Goal: Task Accomplishment & Management: Manage account settings

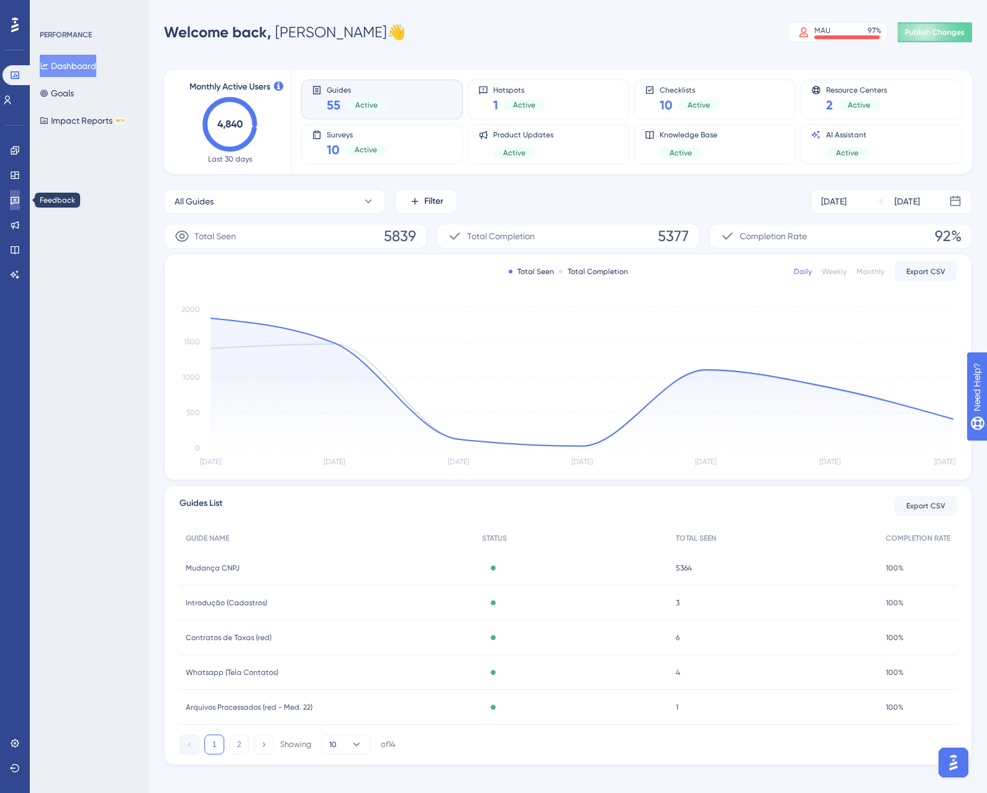
click at [10, 199] on link at bounding box center [15, 200] width 10 height 20
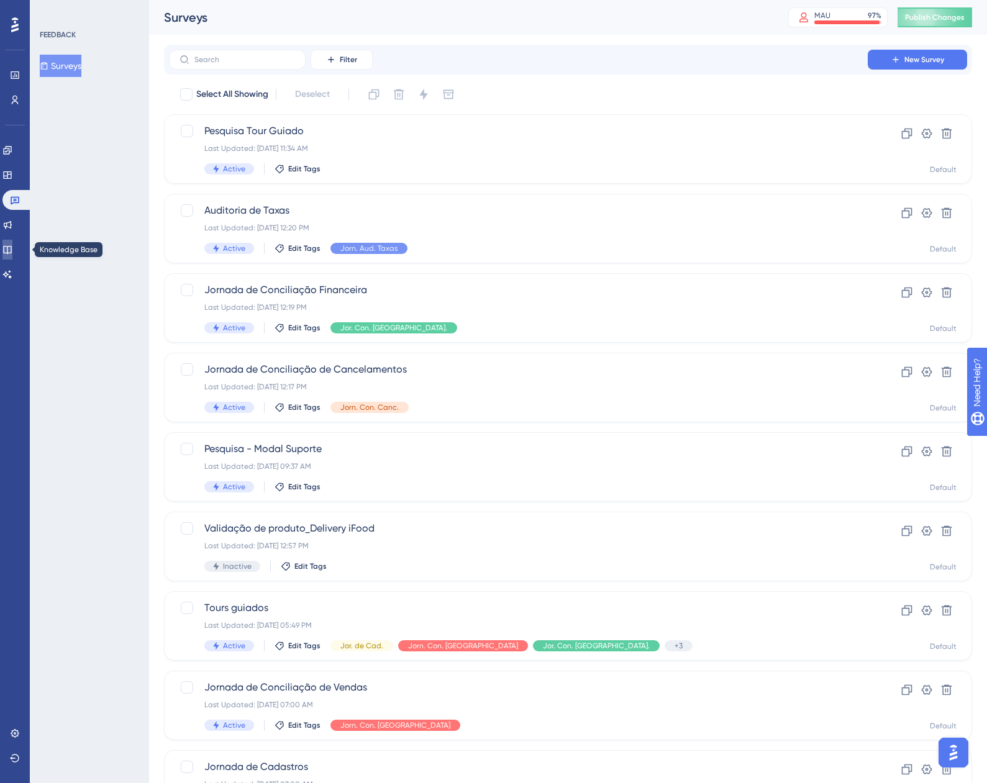
click at [12, 246] on icon at bounding box center [7, 250] width 10 height 10
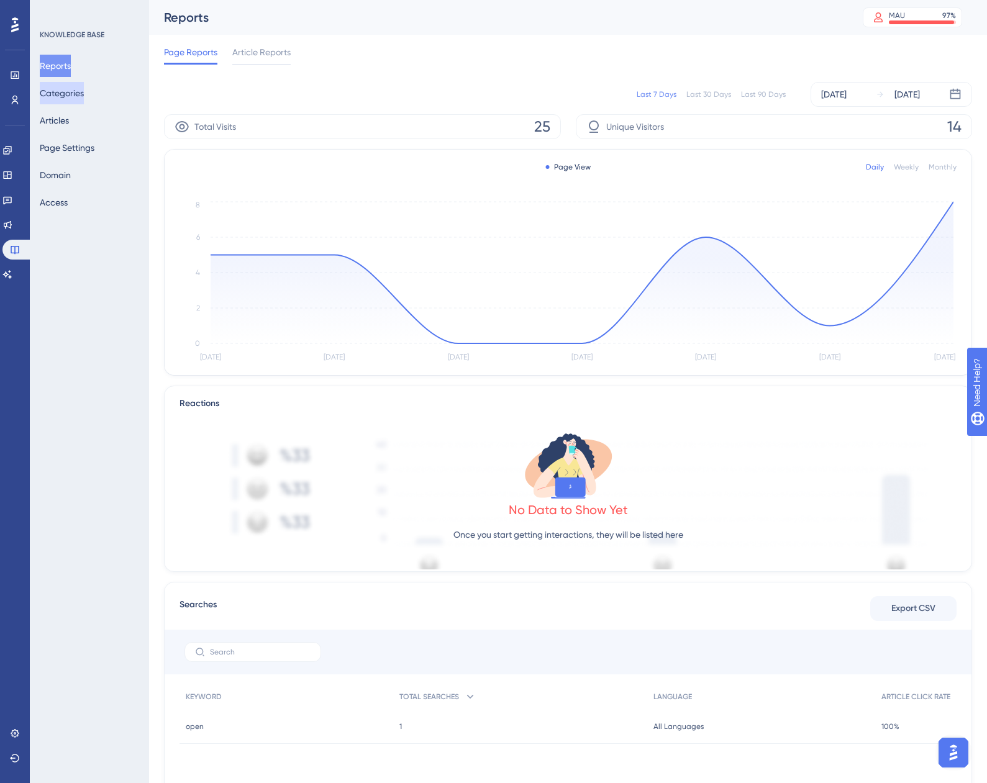
click at [57, 91] on button "Categories" at bounding box center [62, 93] width 44 height 22
click at [62, 121] on button "Articles" at bounding box center [54, 120] width 29 height 22
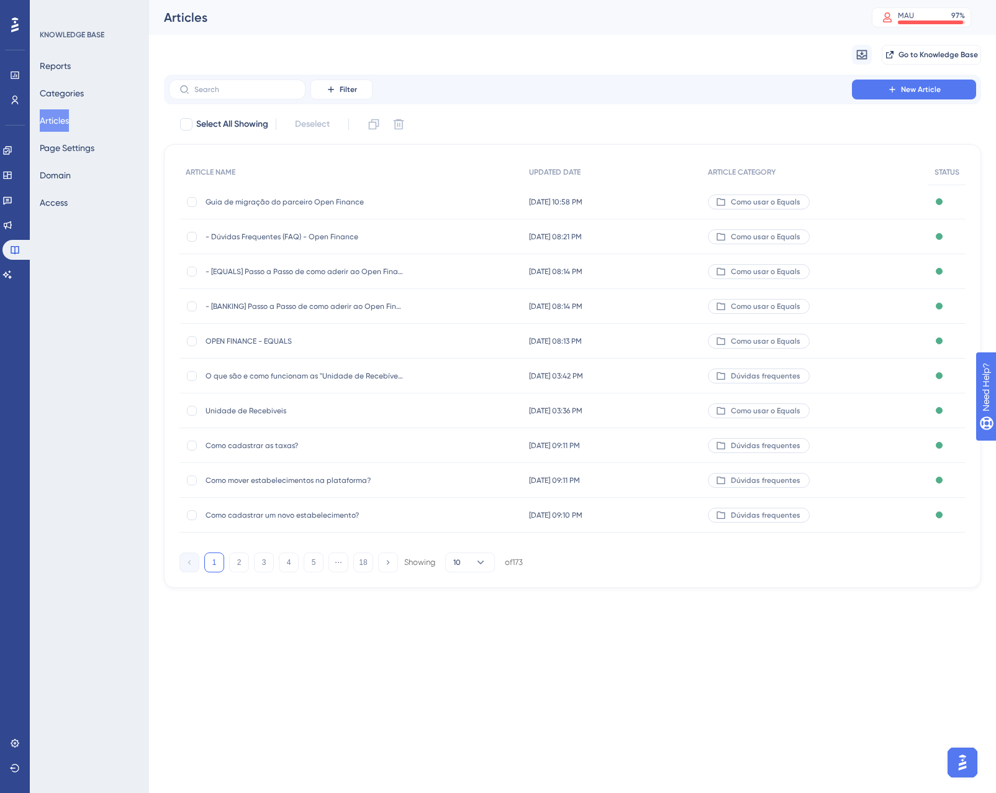
click at [284, 201] on span "Guia de migração do parceiro Open Finance" at bounding box center [305, 202] width 199 height 10
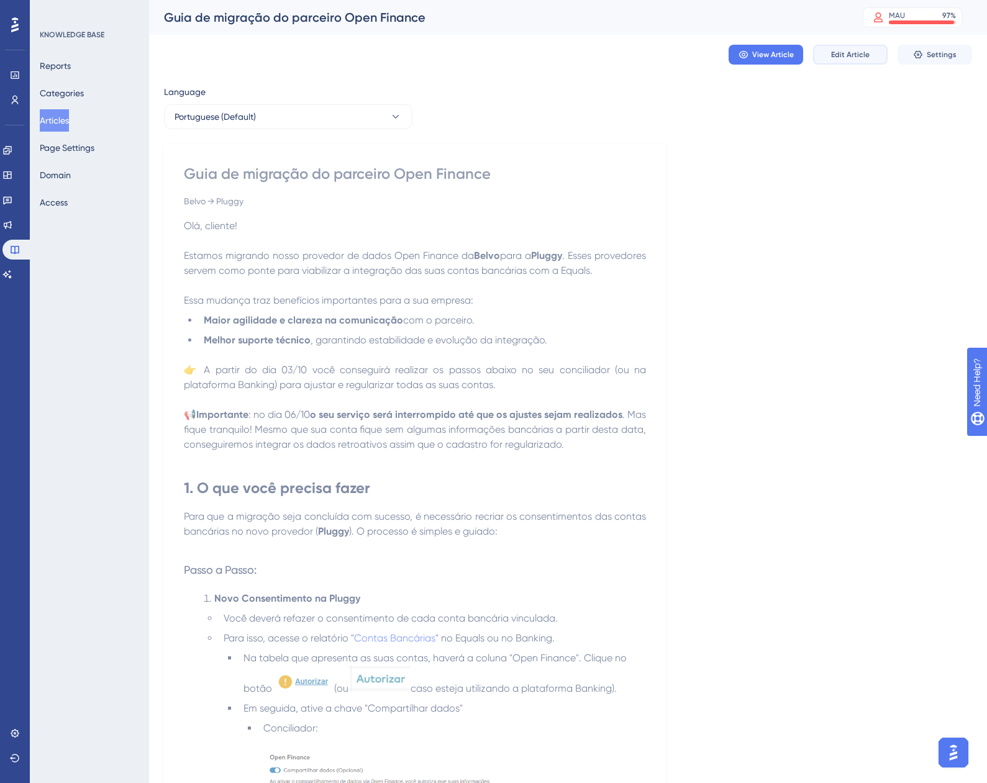
click at [837, 58] on span "Edit Article" at bounding box center [850, 55] width 39 height 10
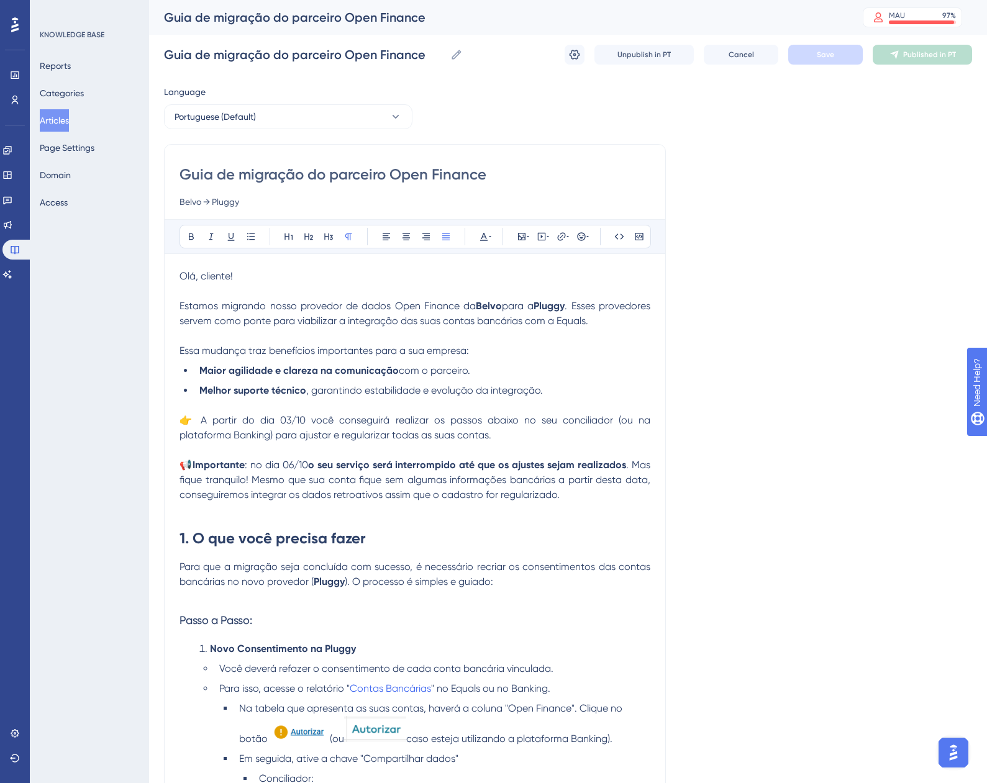
click at [309, 417] on span "👉 A partir do dia 03/10 você conseguirá realizar os passos abaixo no seu concil…" at bounding box center [416, 427] width 473 height 27
click at [319, 419] on span "👉 A partir do dia 03/10 os você conseguirá realizar os passos abaixo no seu con…" at bounding box center [416, 427] width 473 height 27
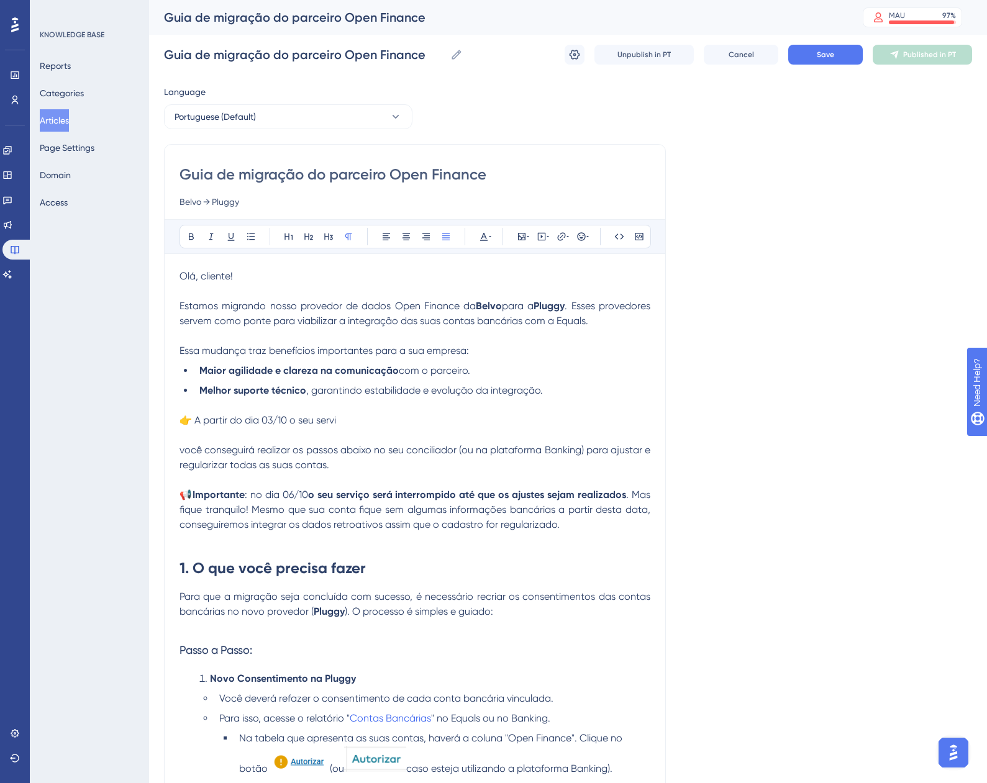
click at [351, 423] on p "👉 A partir do dia 03/10 o seu servi" at bounding box center [415, 420] width 471 height 15
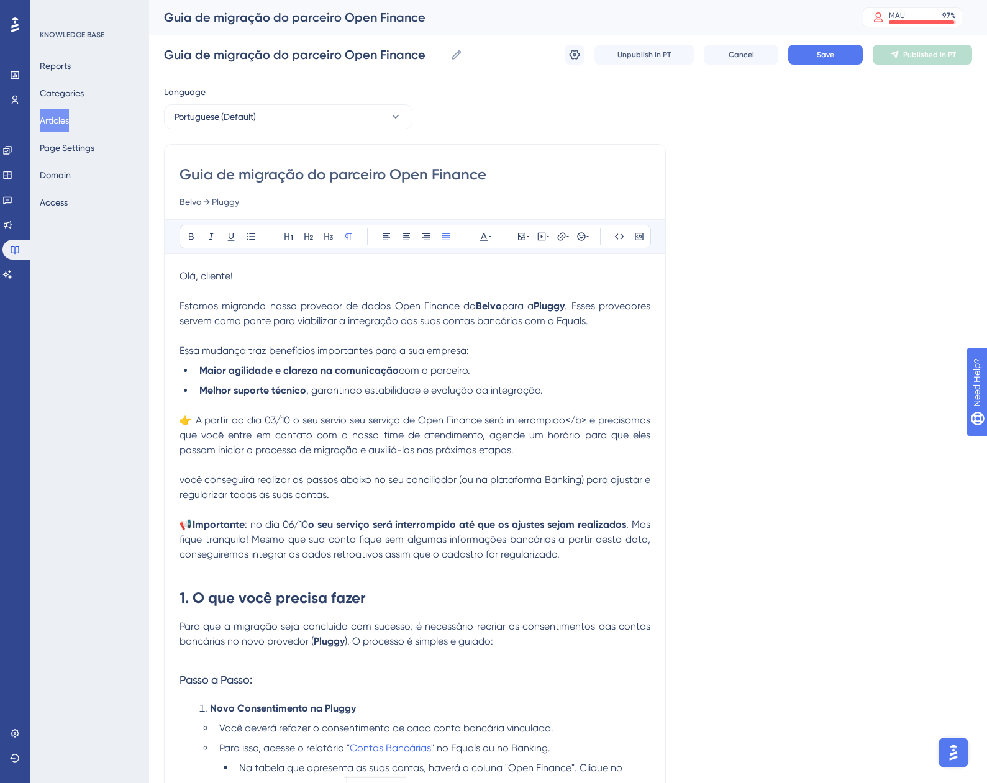
click at [348, 420] on span "👉 A partir do dia 03/10 o seu servio seu serviço de Open Finance será interromp…" at bounding box center [416, 435] width 473 height 42
click at [540, 420] on span "👉 A partir do dia 03/10 o seu serviço de Open Finance será interrompido</b> e p…" at bounding box center [416, 435] width 473 height 42
drag, startPoint x: 293, startPoint y: 420, endPoint x: 516, endPoint y: 417, distance: 223.0
click at [516, 417] on span "👉 A partir do dia 03/10 o seu serviço de Open Finance será interrompido e preci…" at bounding box center [416, 435] width 473 height 42
click at [192, 230] on button at bounding box center [191, 236] width 17 height 17
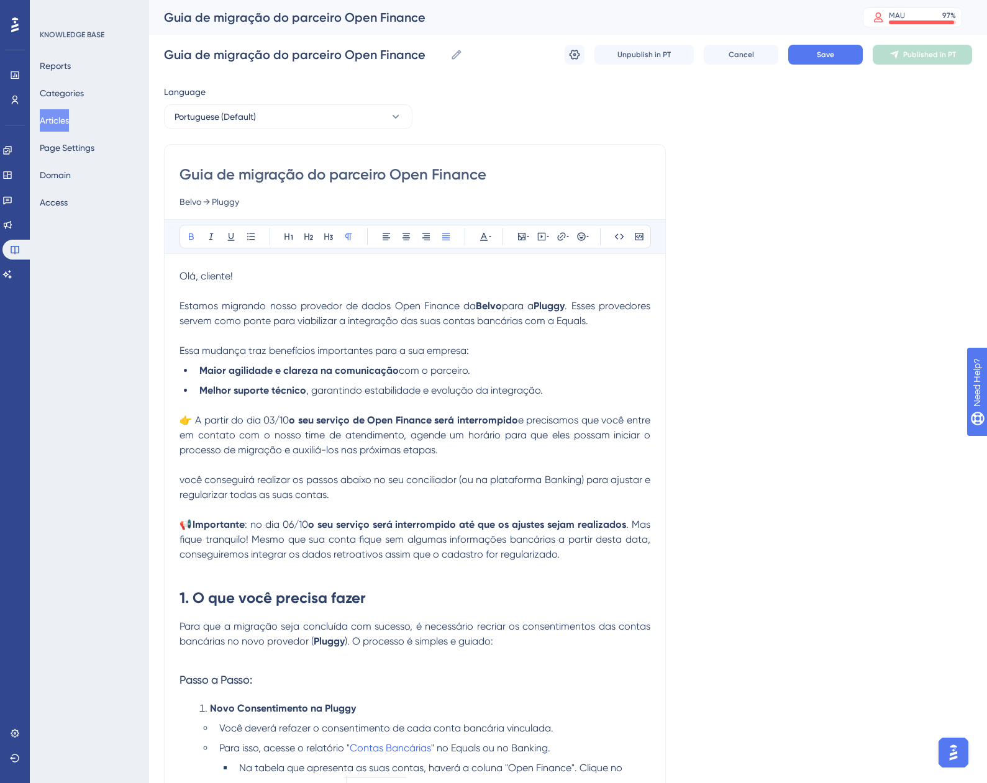
drag, startPoint x: 181, startPoint y: 437, endPoint x: 509, endPoint y: 431, distance: 328.0
click at [509, 431] on span "e precisamos que você entre em contato com o nosso time de atendimento, agende …" at bounding box center [416, 435] width 473 height 42
click at [186, 238] on icon at bounding box center [191, 237] width 10 height 10
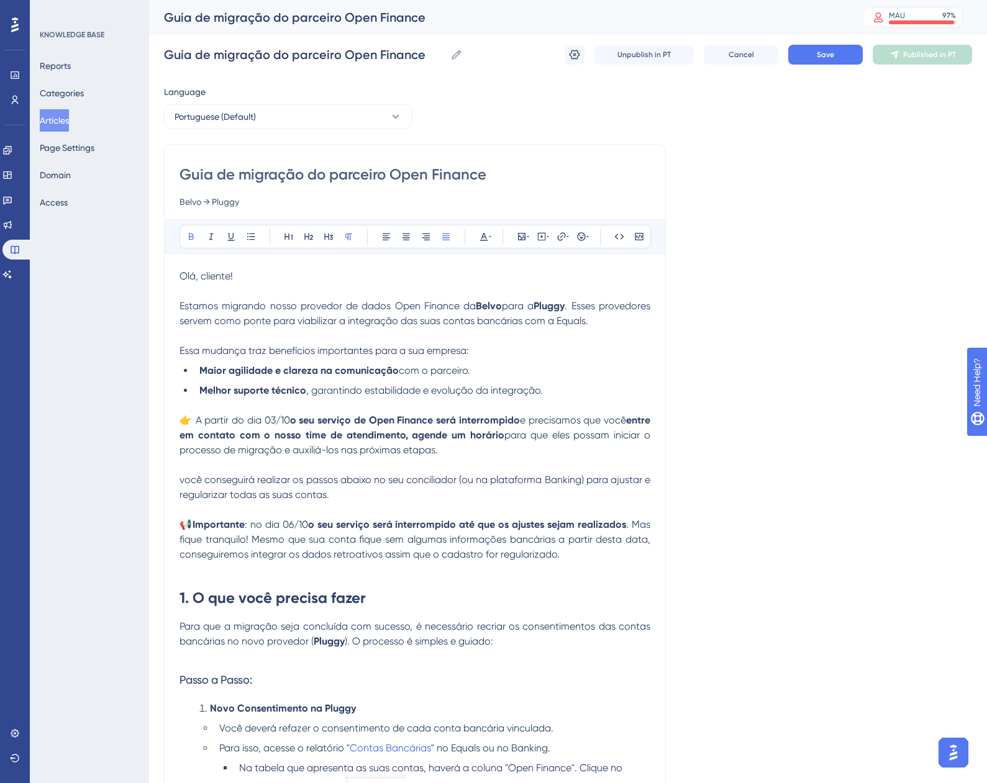
click at [181, 483] on span "você conseguirá realizar os passos abaixo no seu conciliador (ou na plataforma …" at bounding box center [416, 487] width 473 height 27
click at [332, 491] on p "Você conseguirá realizar os passos abaixo no seu conciliador (ou na plataforma …" at bounding box center [415, 488] width 471 height 30
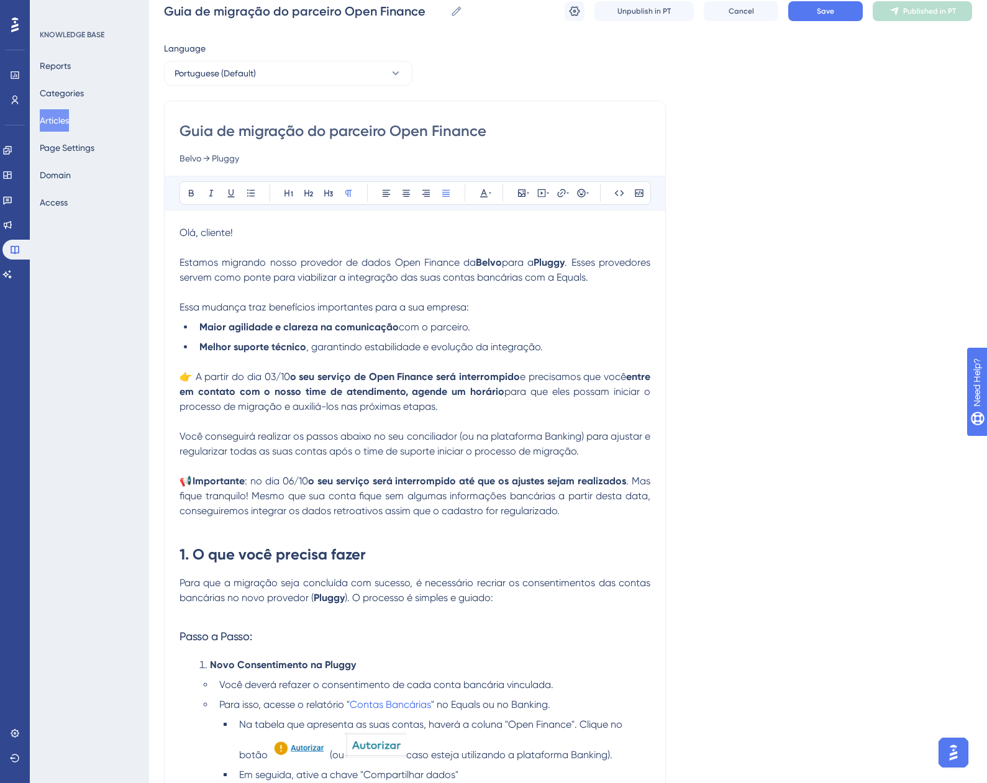
scroll to position [62, 0]
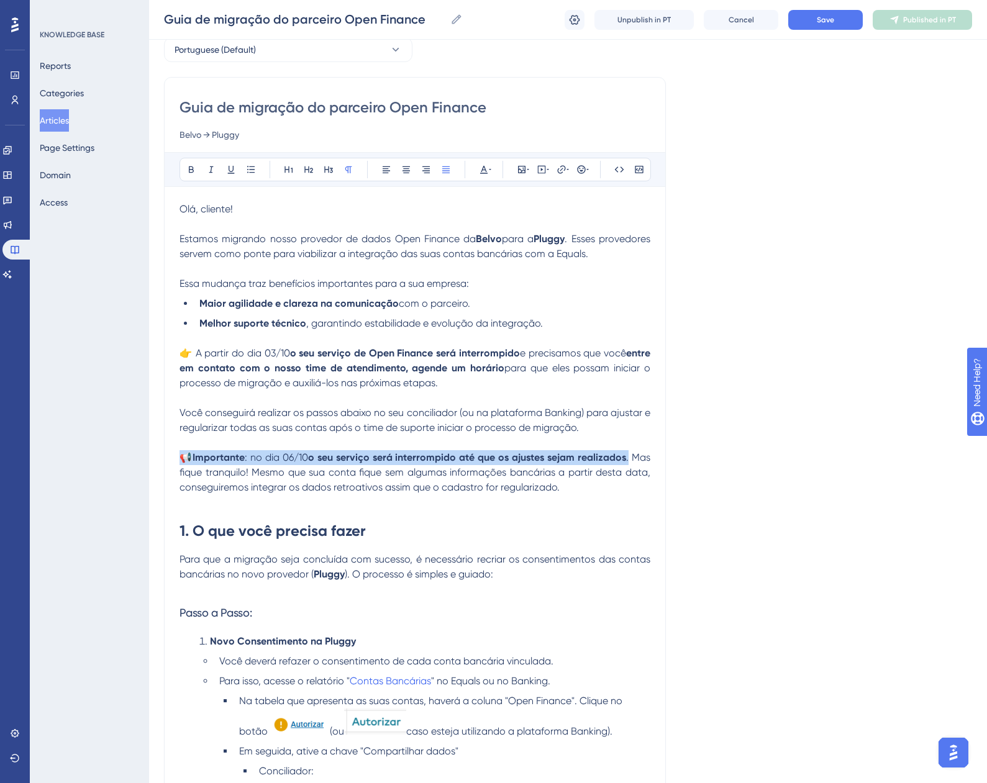
drag, startPoint x: 629, startPoint y: 457, endPoint x: 135, endPoint y: 458, distance: 494.4
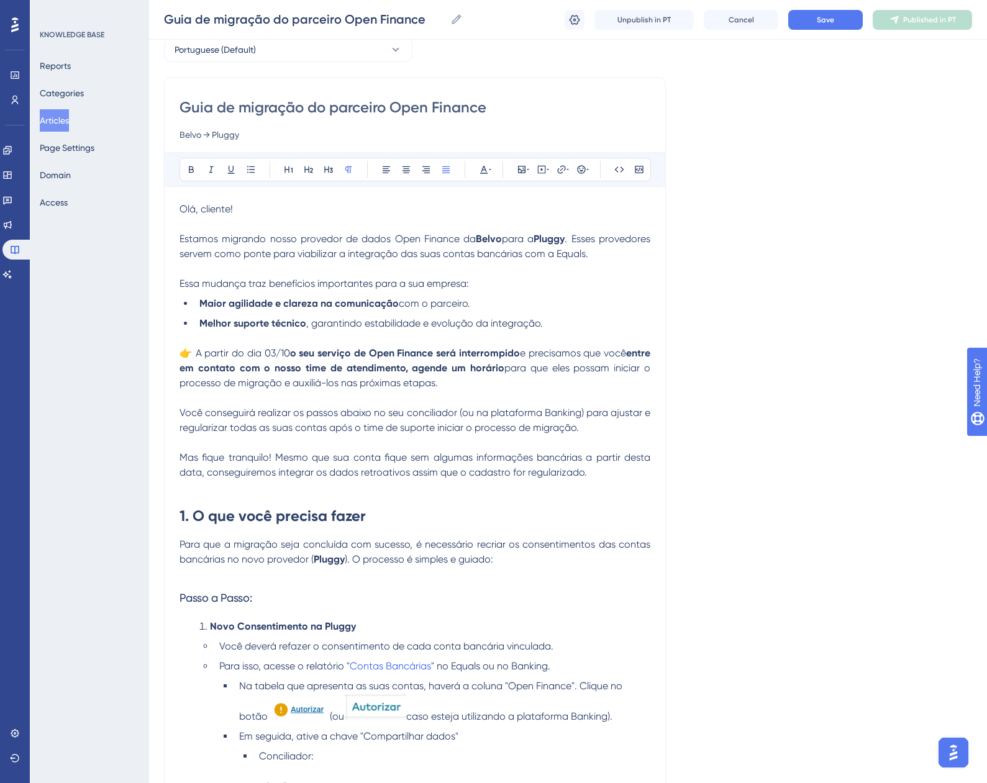
click at [272, 473] on span "Mas fique tranquilo! Mesmo que sua conta fique sem algumas informações bancária…" at bounding box center [416, 465] width 473 height 27
drag, startPoint x: 207, startPoint y: 476, endPoint x: 447, endPoint y: 468, distance: 240.5
click at [447, 468] on span "Mas fique tranquilo! Mesmo que sua conta fique sem algumas informações bancária…" at bounding box center [416, 465] width 473 height 27
click at [187, 172] on button at bounding box center [191, 169] width 17 height 17
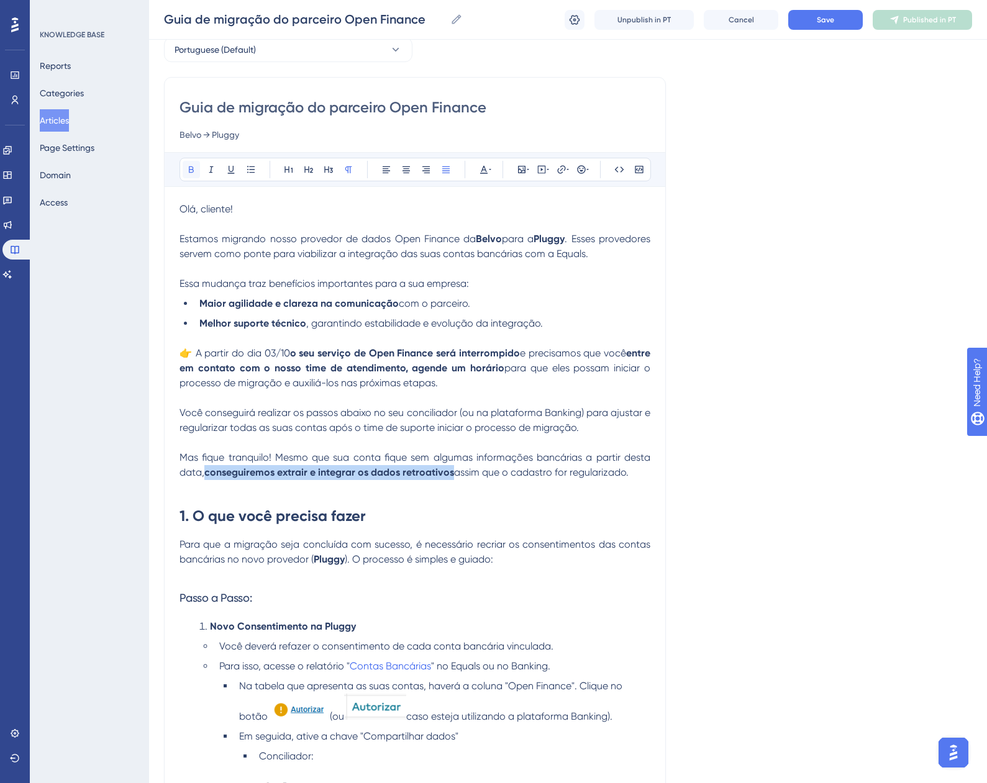
click at [187, 172] on icon at bounding box center [191, 170] width 10 height 10
drag, startPoint x: 208, startPoint y: 471, endPoint x: 449, endPoint y: 473, distance: 241.0
click at [449, 473] on span "Mas fique tranquilo! Mesmo que sua conta fique sem algumas informações bancária…" at bounding box center [416, 465] width 473 height 27
click at [191, 171] on icon at bounding box center [191, 170] width 10 height 10
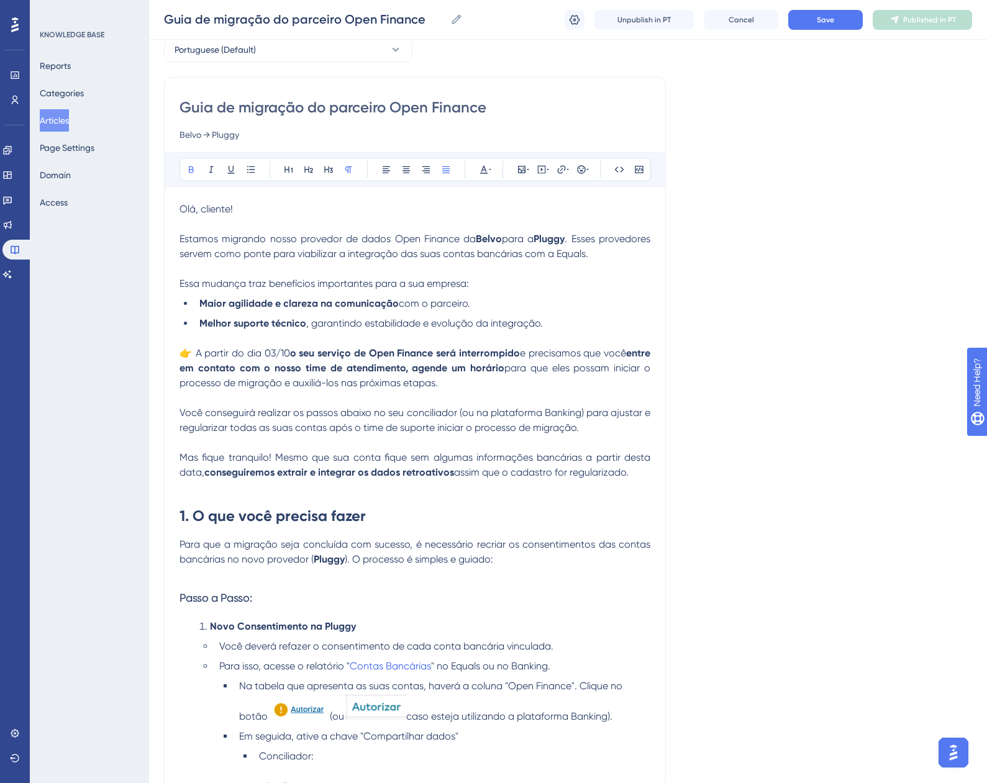
click at [181, 545] on span "Para que a migração seja concluída com sucesso, é necessário recriar os consent…" at bounding box center [416, 552] width 473 height 27
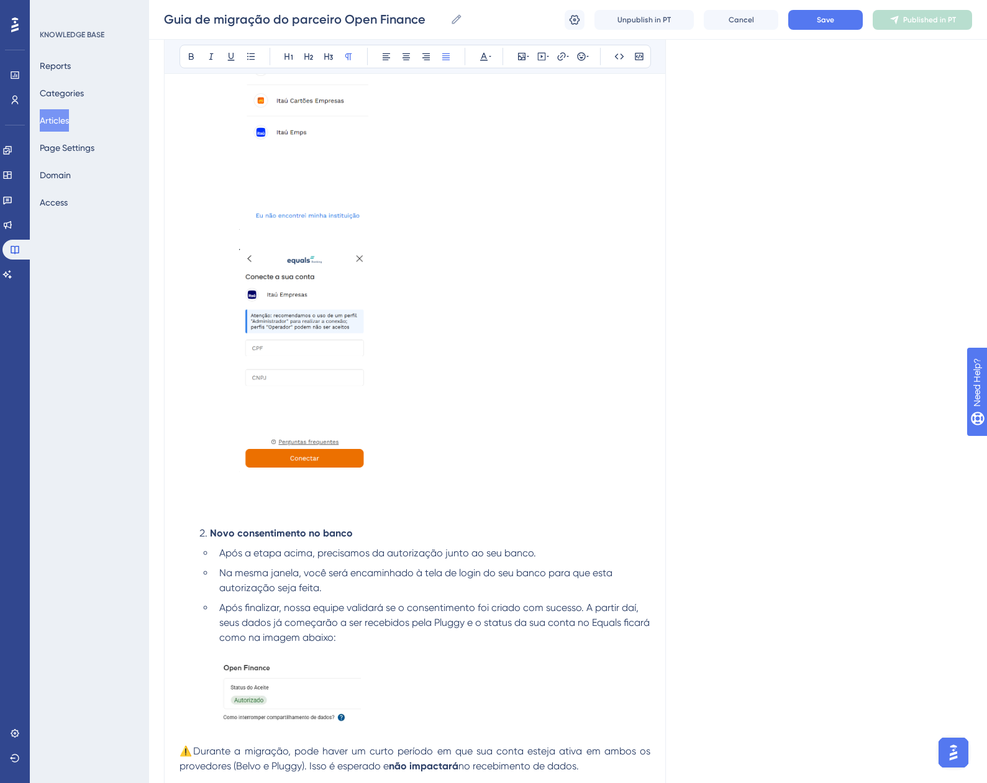
scroll to position [1677, 0]
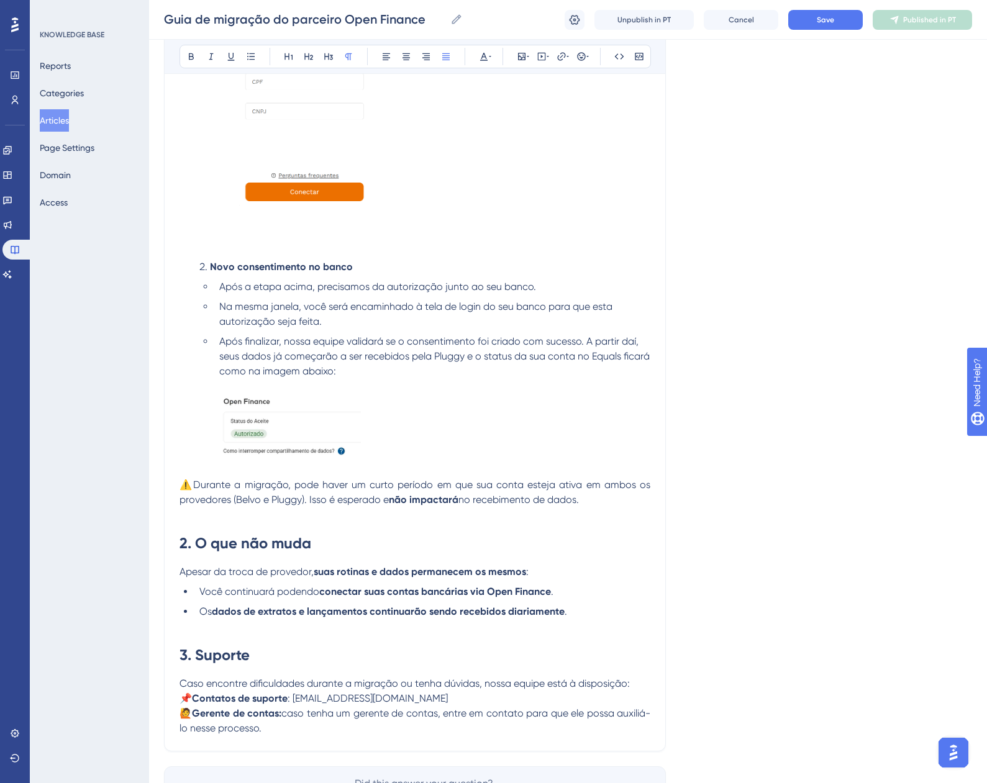
click at [584, 609] on li "Os dados de extratos e lançamentos continuarão sendo recebidos diariamente ." at bounding box center [422, 611] width 456 height 15
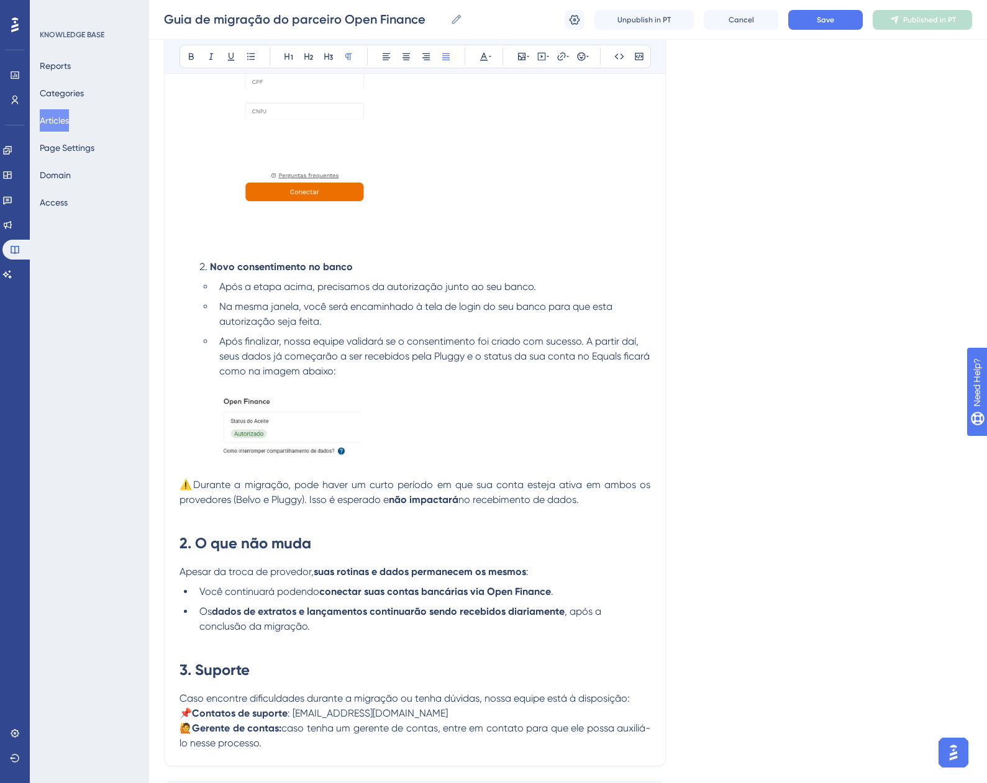
click at [470, 710] on p "Caso encontre dificuldades durante a migração ou tenha dúvidas, nossa equipe es…" at bounding box center [415, 706] width 471 height 30
click at [850, 27] on button "Save" at bounding box center [825, 20] width 75 height 20
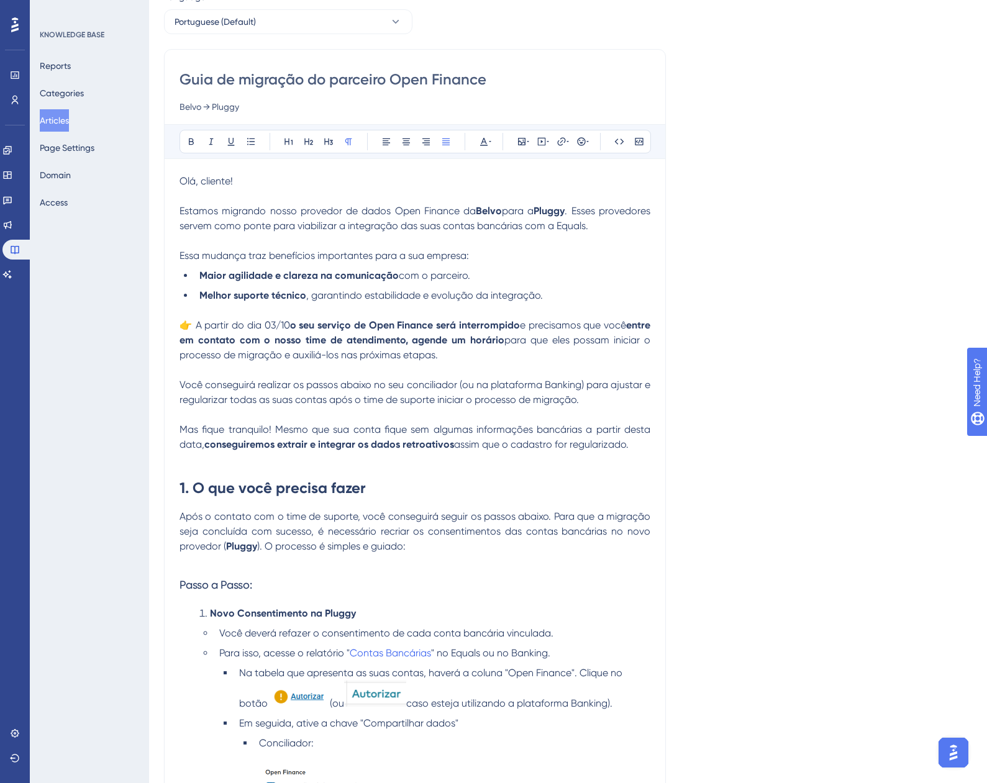
scroll to position [0, 0]
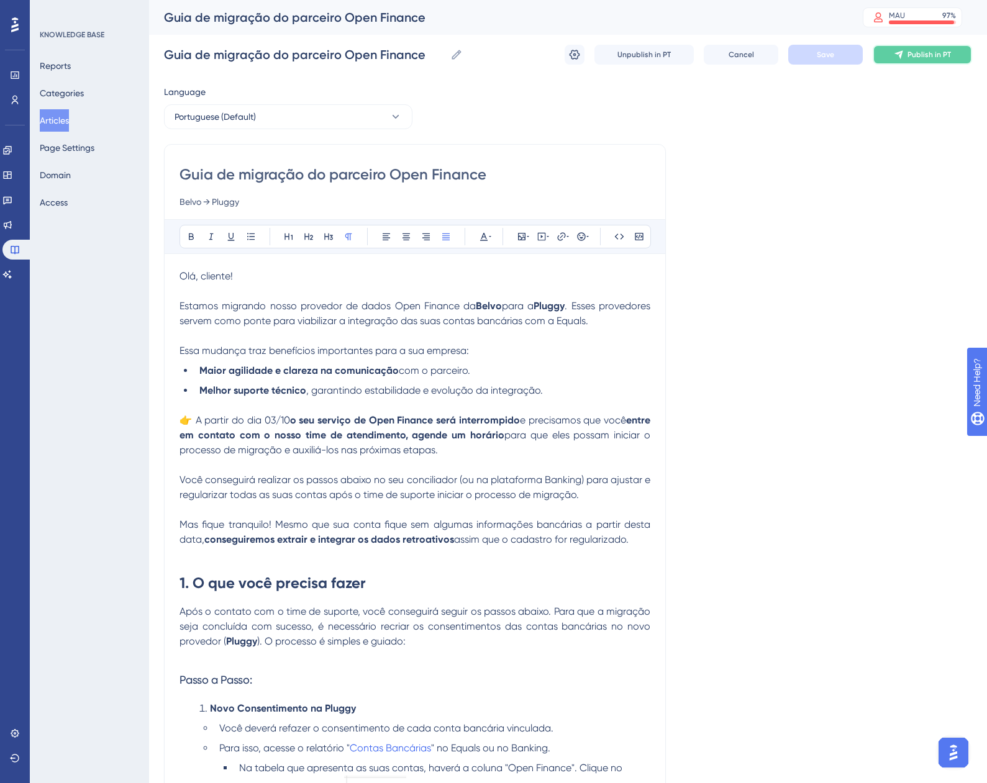
click at [916, 64] on button "Publish in PT" at bounding box center [922, 55] width 99 height 20
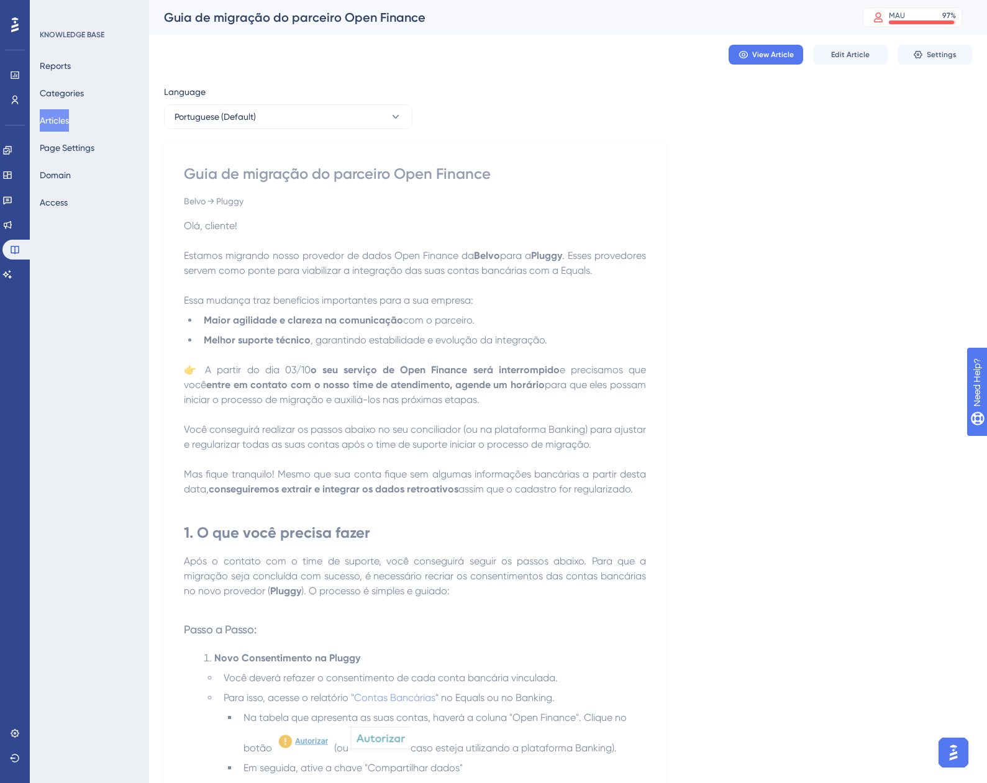
click at [14, 139] on div "Engagement Widgets Feedback Product Updates Knowledge Base AI Assistant" at bounding box center [14, 197] width 25 height 175
click at [12, 157] on link at bounding box center [7, 150] width 10 height 20
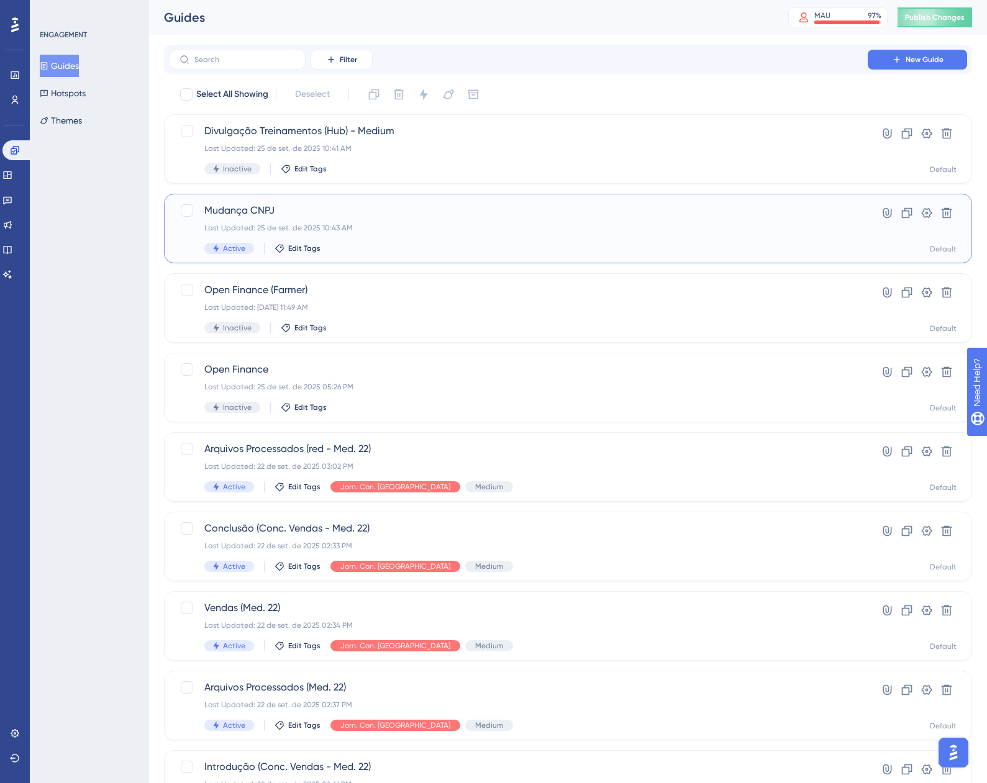
click at [583, 237] on div "Mudança CNPJ Last Updated: 25 de set. de 2025 10:43 AM Active Edit Tags" at bounding box center [518, 228] width 628 height 51
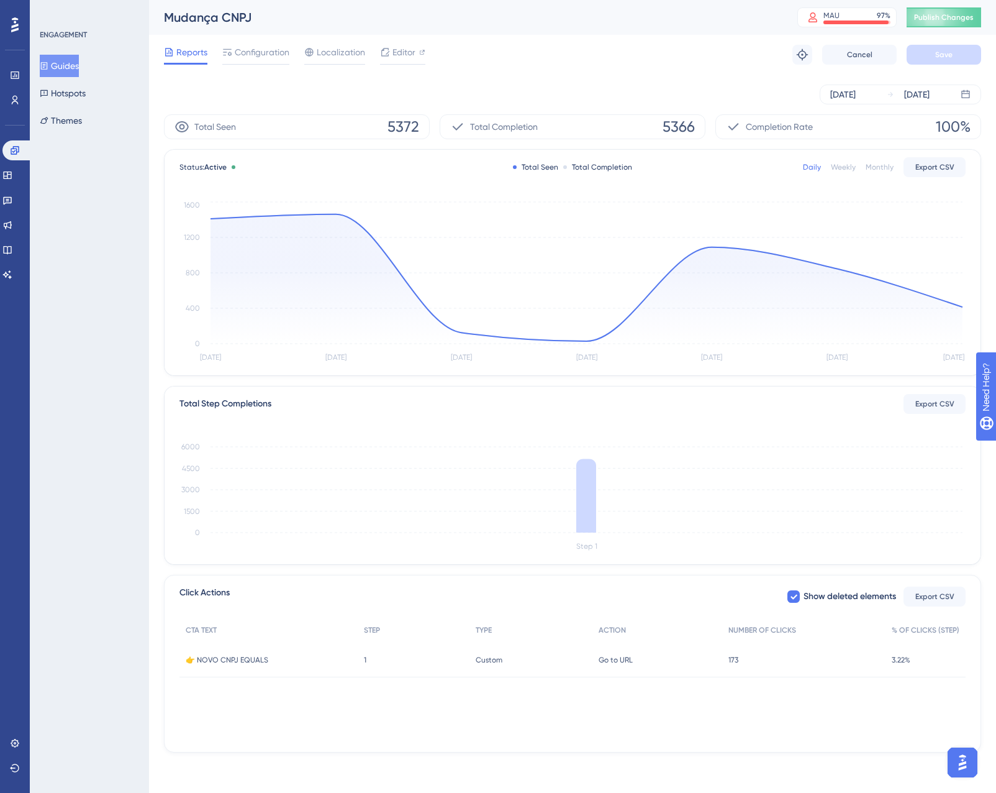
click at [76, 60] on button "Guides" at bounding box center [59, 66] width 39 height 22
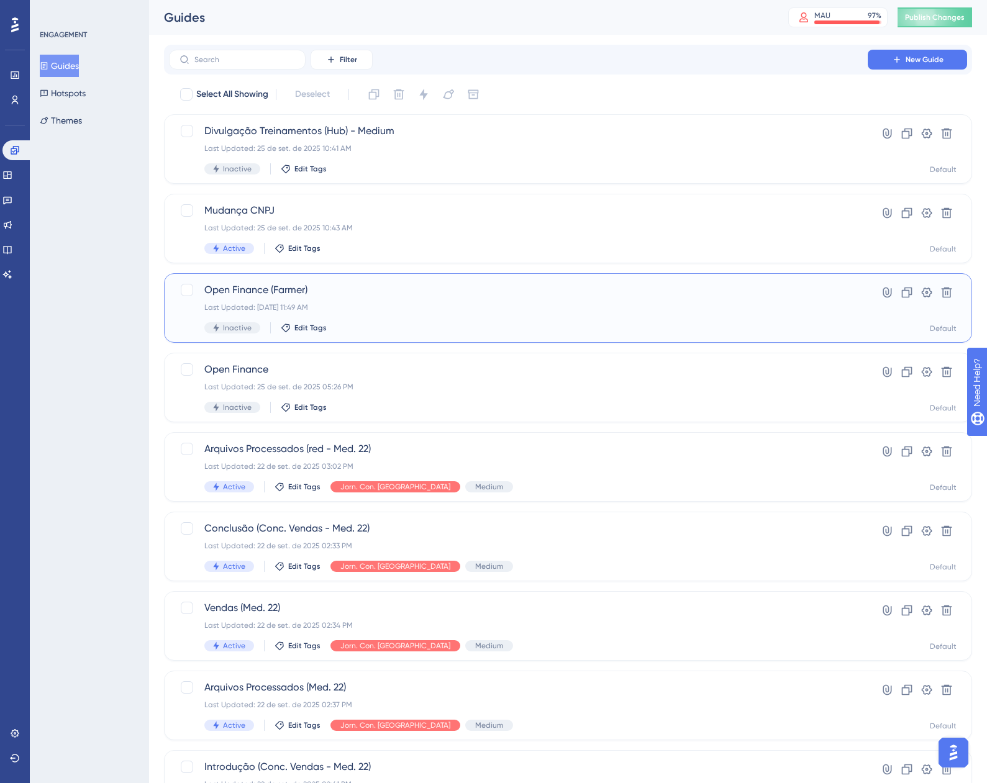
click at [476, 299] on div "Open Finance (Farmer) Last Updated: 01 de out. de 2025 11:49 AM Inactive Edit T…" at bounding box center [518, 308] width 628 height 51
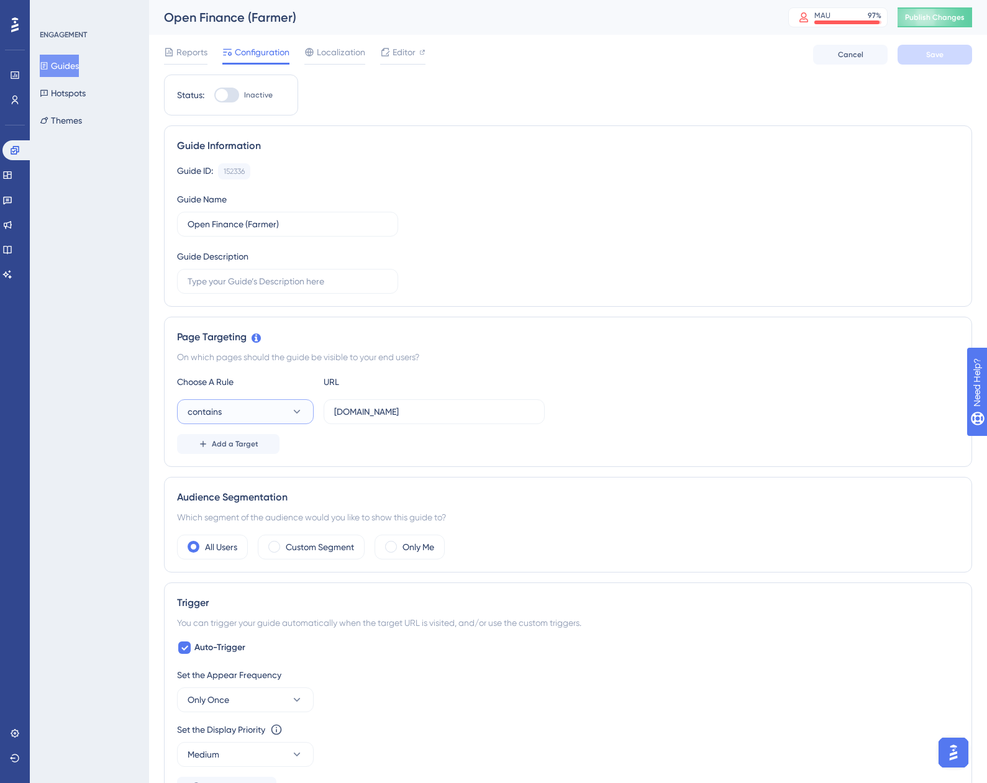
click at [294, 416] on icon at bounding box center [297, 412] width 12 height 12
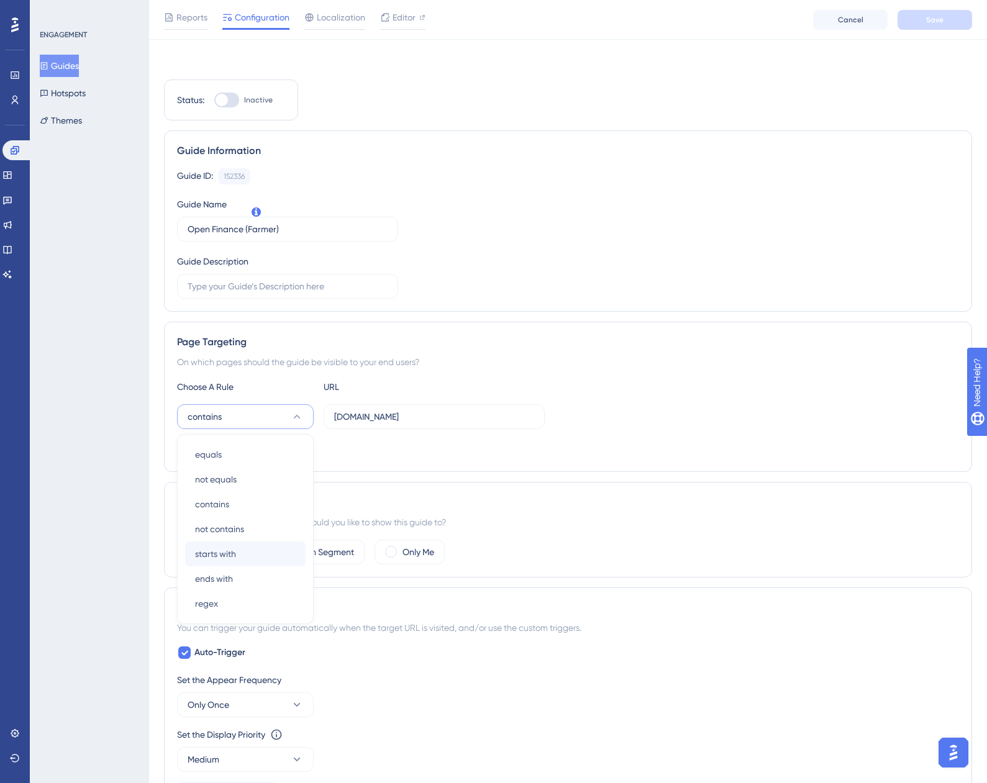
scroll to position [131, 0]
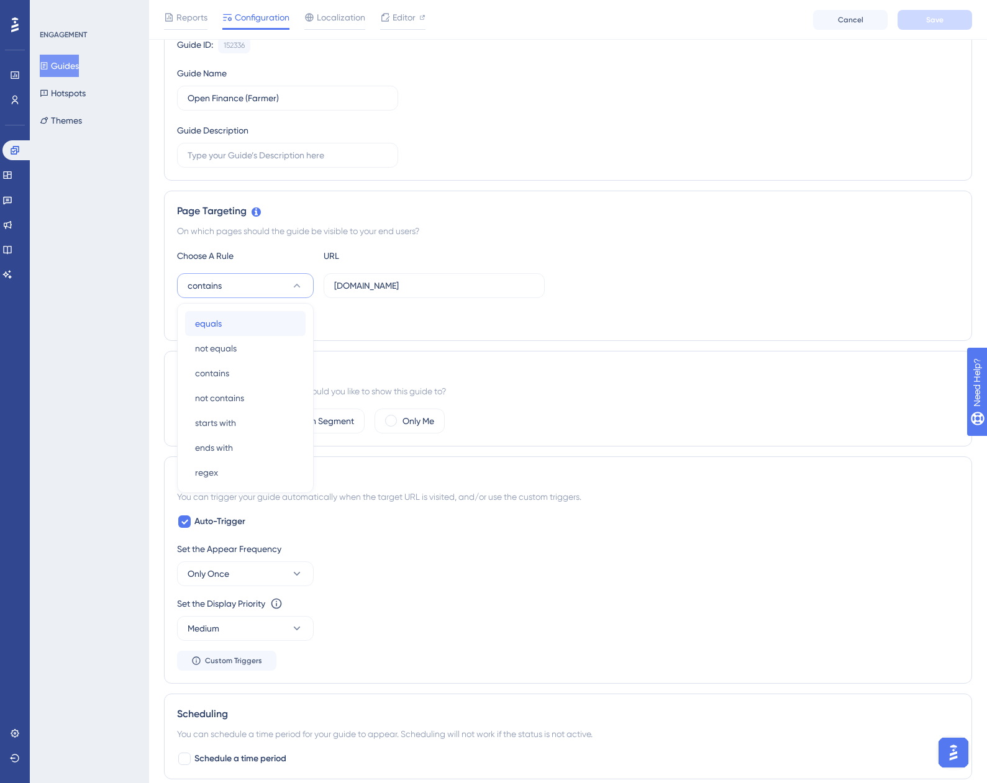
click at [266, 329] on div "equals equals" at bounding box center [245, 323] width 101 height 25
click at [425, 284] on input "app.equals.com.br" at bounding box center [434, 286] width 200 height 14
paste input "https://app.equals.com.br/conciliador/empresa/consultaConciliacaoBancaria/show"
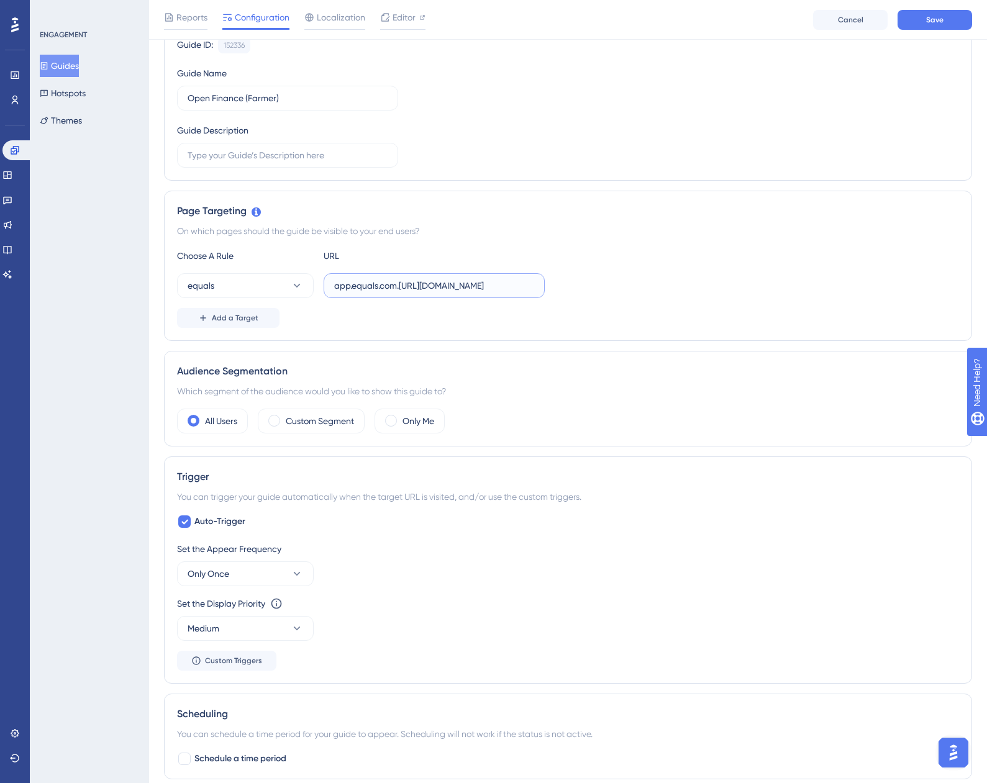
scroll to position [0, 208]
paste input "text"
type input "https://app.equals.com.br/conciliador/empresa/consultaConciliacaoBancaria/show"
click at [242, 314] on span "Add a Target" at bounding box center [235, 318] width 47 height 10
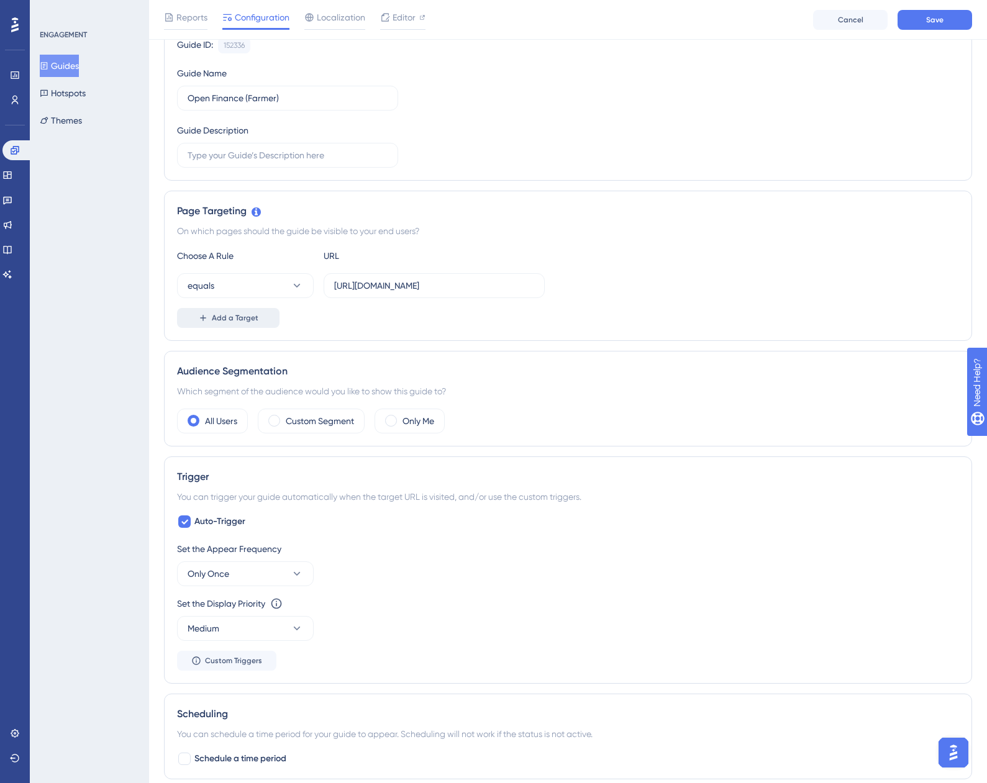
scroll to position [0, 0]
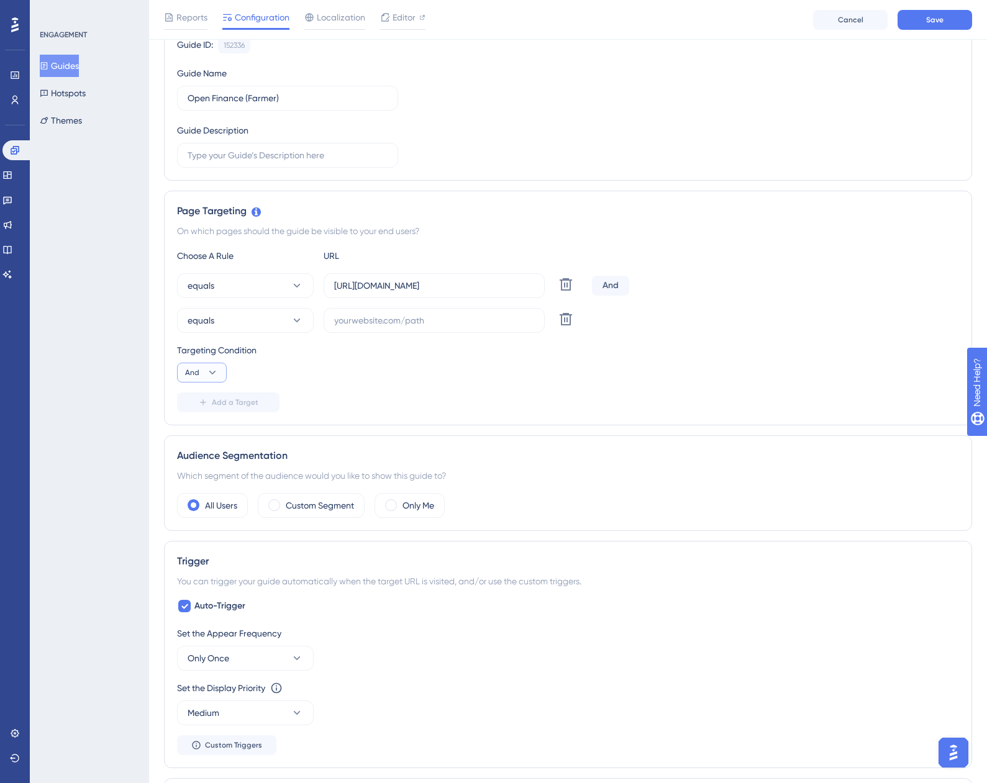
click at [215, 370] on icon at bounding box center [212, 372] width 12 height 12
click at [208, 433] on div "Or Or" at bounding box center [202, 433] width 24 height 25
click at [383, 318] on input "text" at bounding box center [434, 321] width 200 height 14
paste input "https://app.equals.com.br/conciliador/v2/conta-bancaria/show"
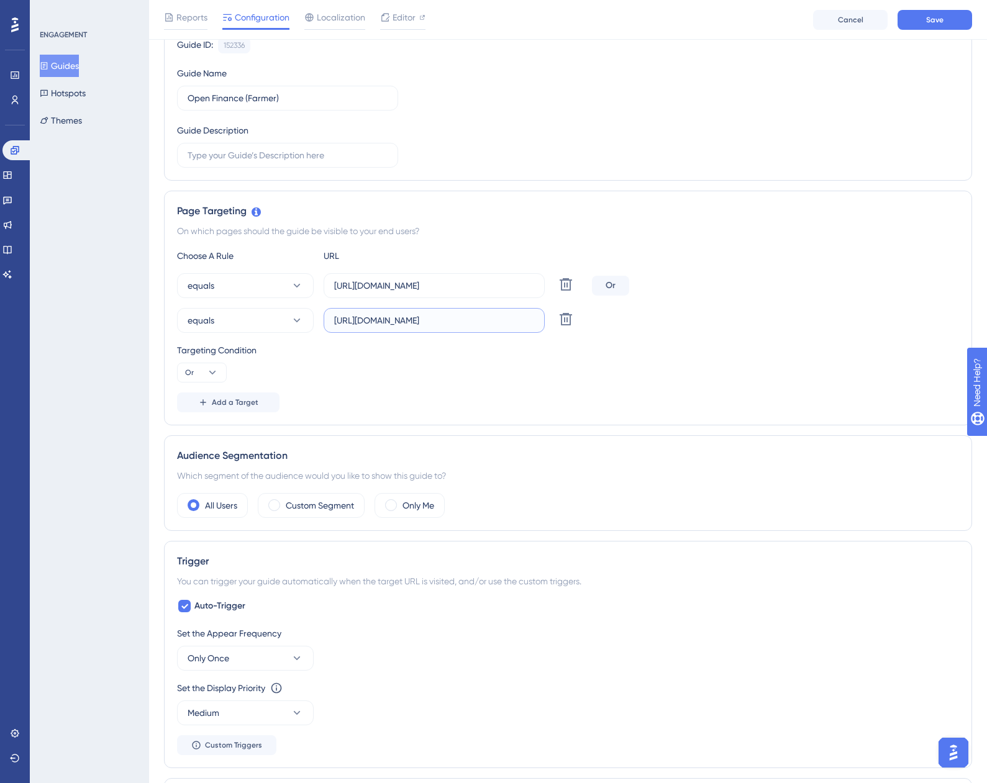
type input "https://app.equals.com.br/conciliador/v2/conta-bancaria/show"
click at [711, 350] on div "Targeting Condition" at bounding box center [568, 350] width 782 height 15
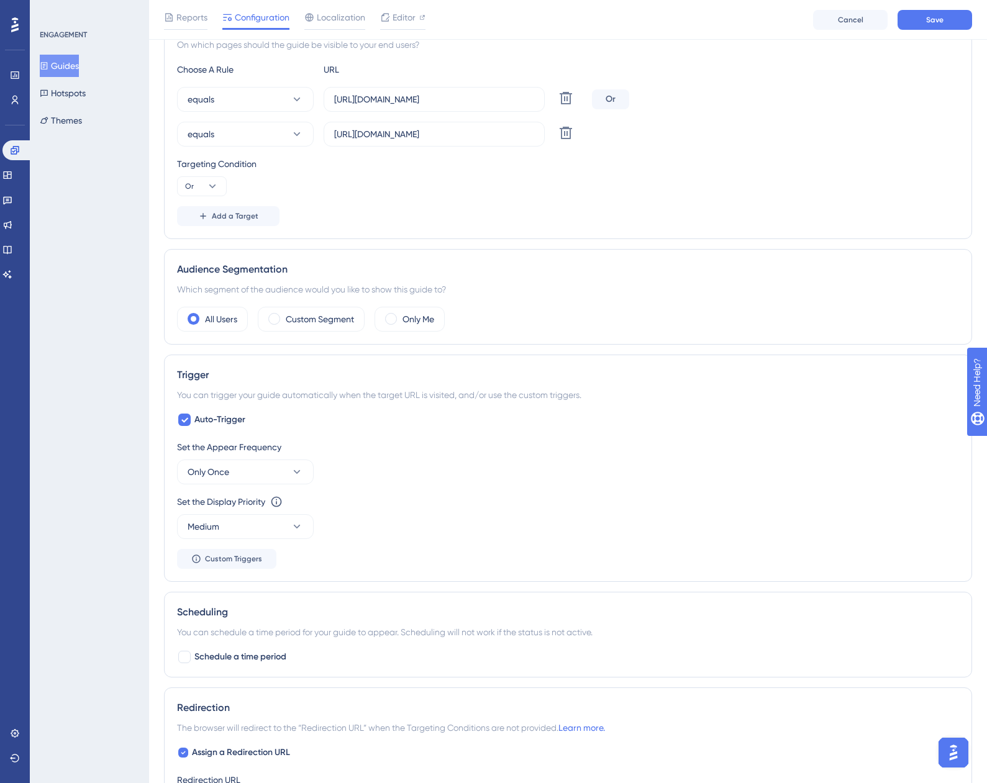
click at [317, 301] on div "Audience Segmentation Which segment of the audience would you like to show this…" at bounding box center [568, 297] width 808 height 96
click at [313, 317] on label "Custom Segment" at bounding box center [320, 319] width 68 height 15
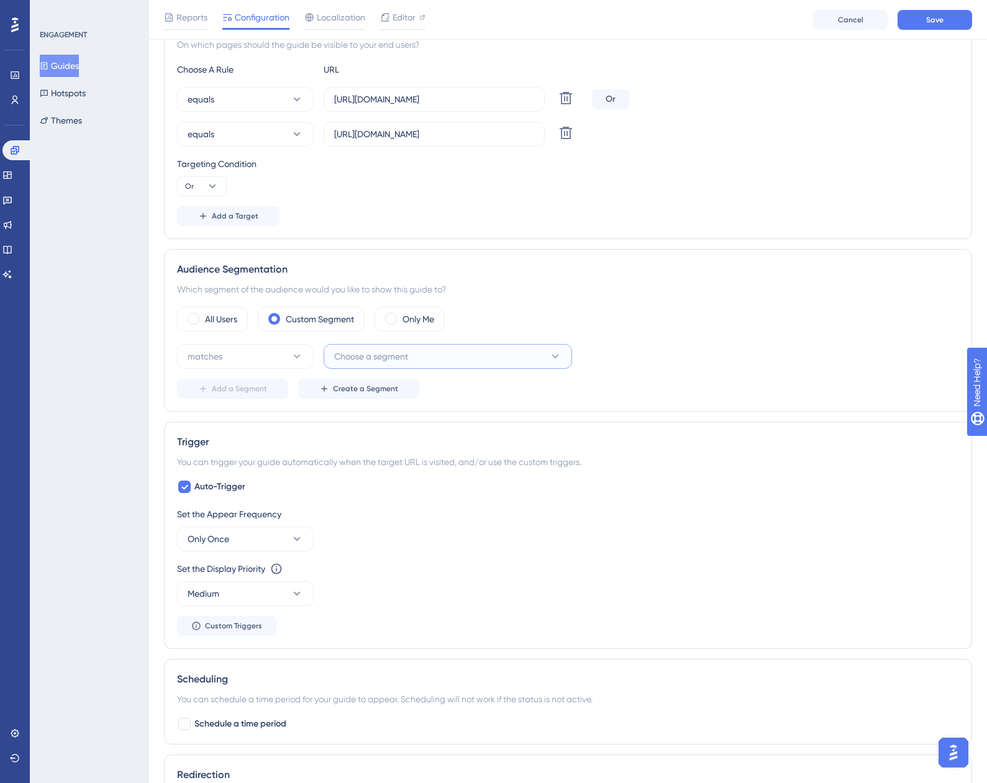
click at [358, 353] on span "Choose a segment" at bounding box center [371, 356] width 74 height 15
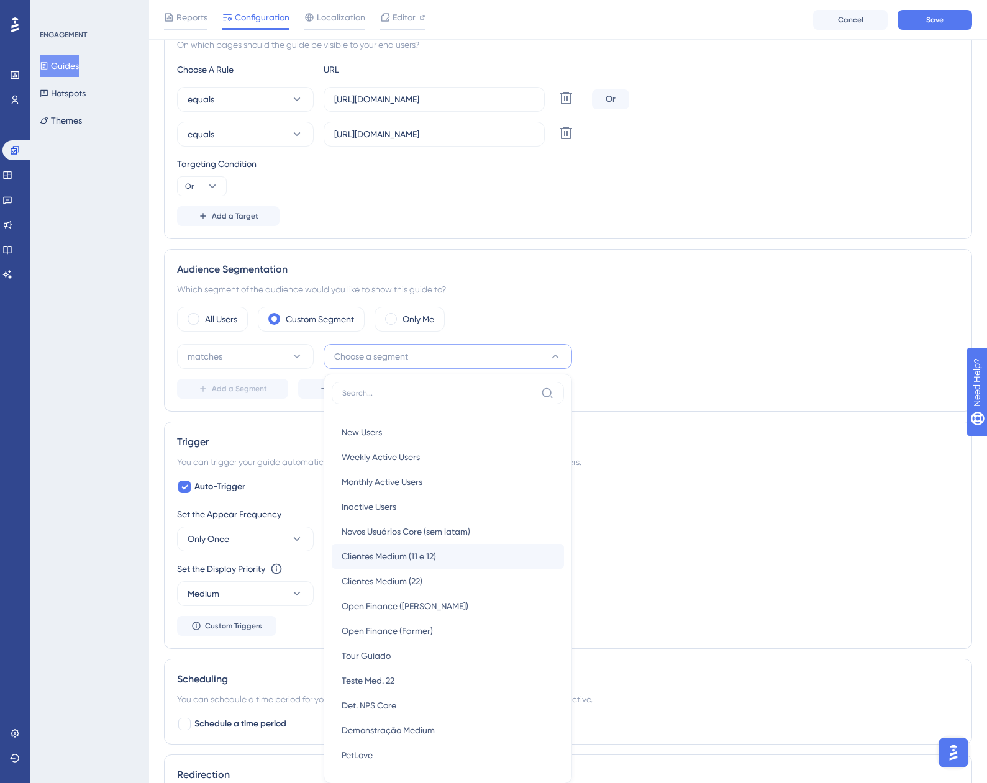
scroll to position [501, 0]
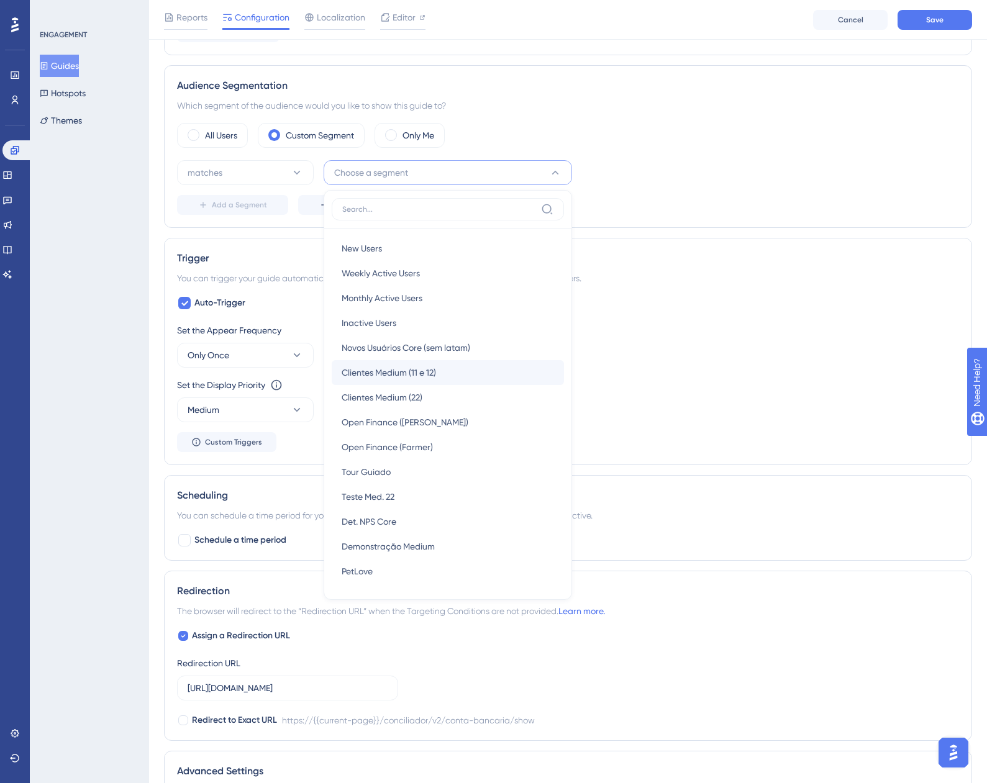
type input "o"
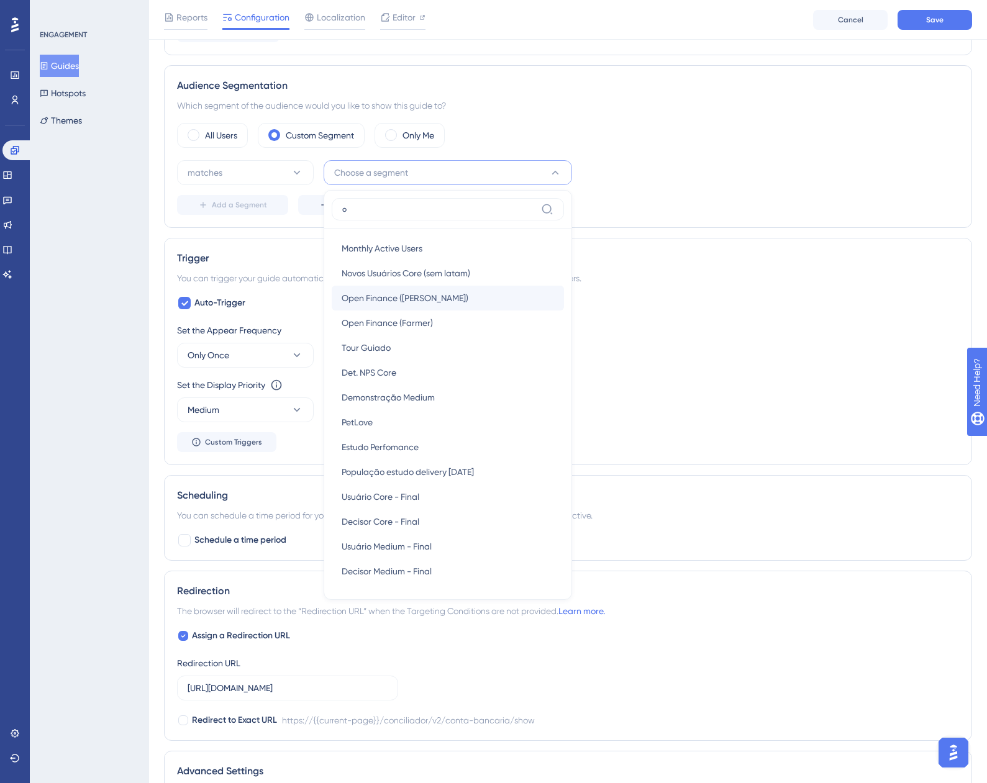
type input "o"
click at [430, 299] on span "Open Finance (Sem Farmer)" at bounding box center [405, 298] width 127 height 15
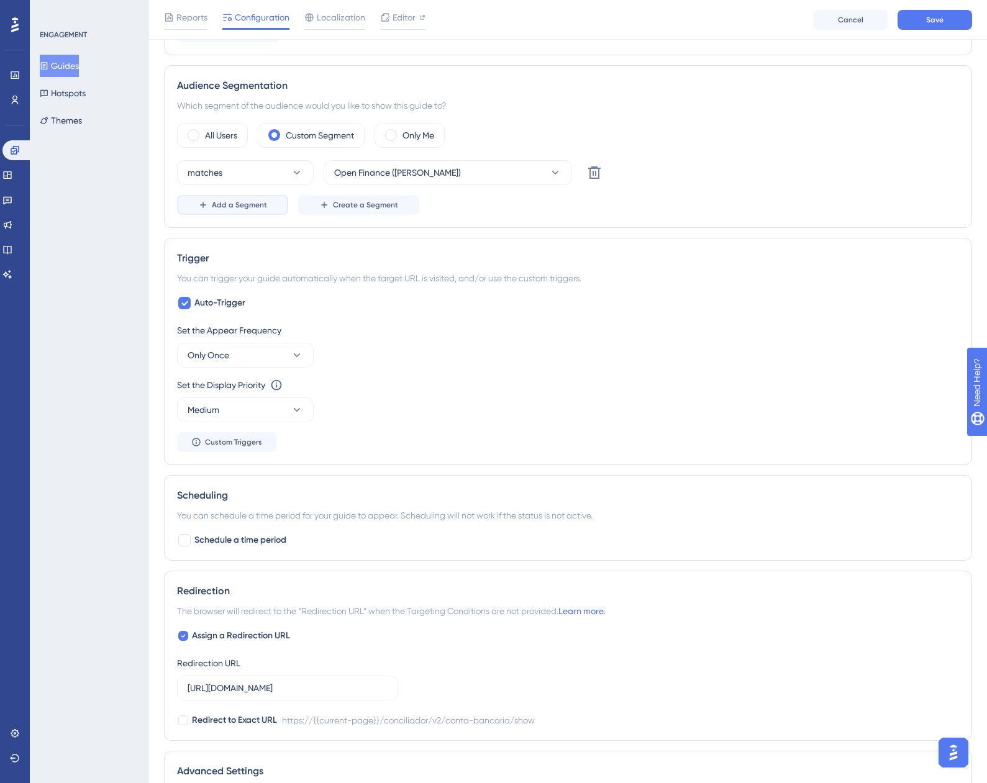
click at [253, 203] on span "Add a Segment" at bounding box center [239, 205] width 55 height 10
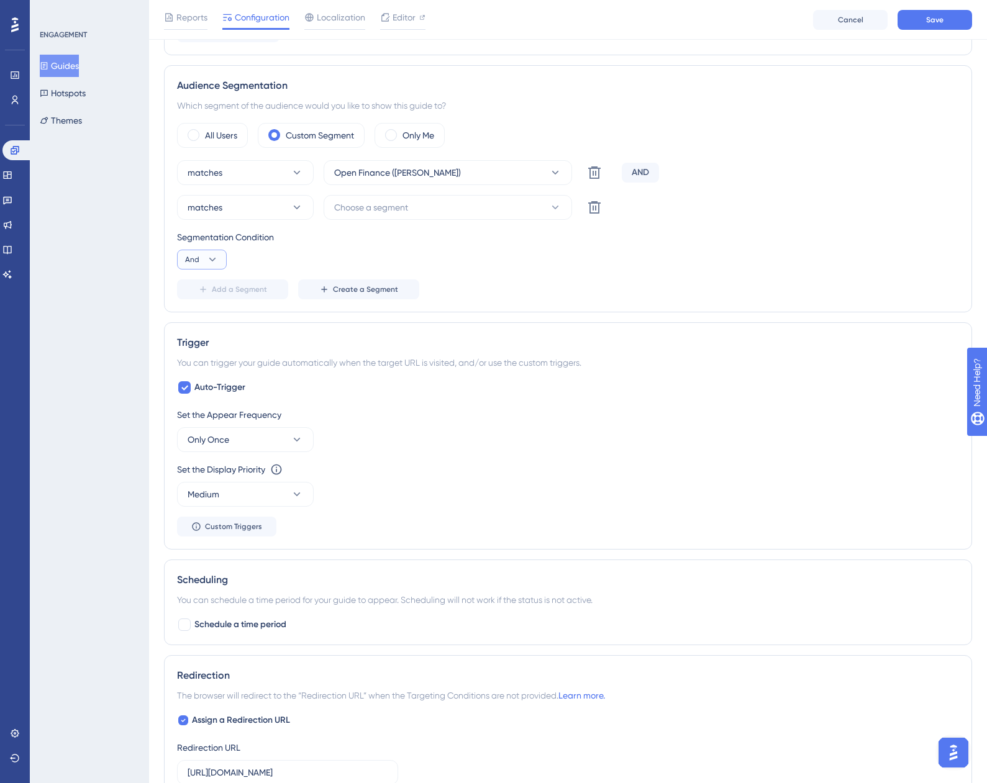
click at [201, 258] on button "And" at bounding box center [202, 260] width 50 height 20
click at [211, 316] on div "Or Or" at bounding box center [202, 319] width 24 height 25
click at [374, 204] on span "Choose a segment" at bounding box center [371, 207] width 74 height 15
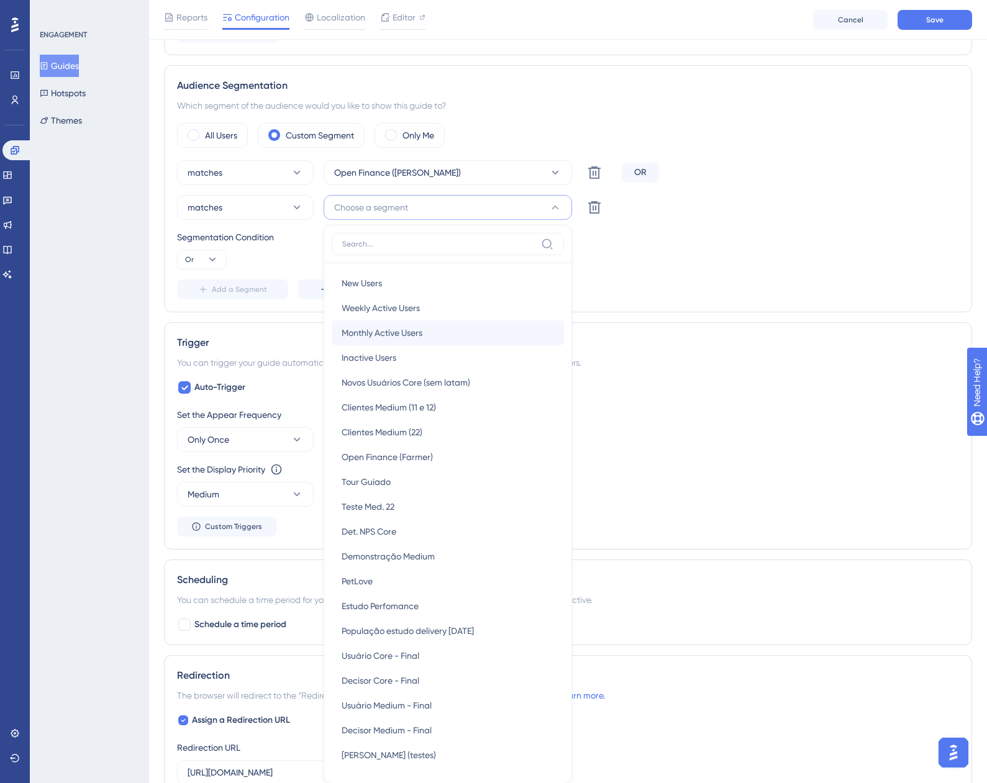
scroll to position [609, 0]
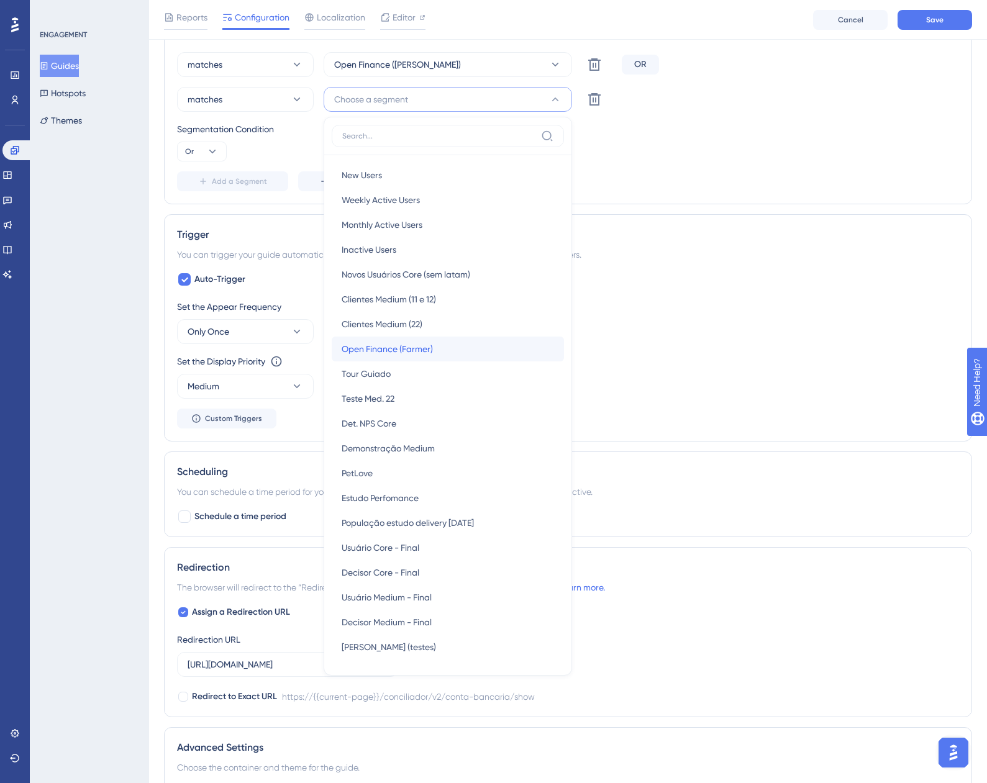
click at [437, 353] on div "Open Finance (Farmer) Open Finance (Farmer)" at bounding box center [448, 349] width 212 height 25
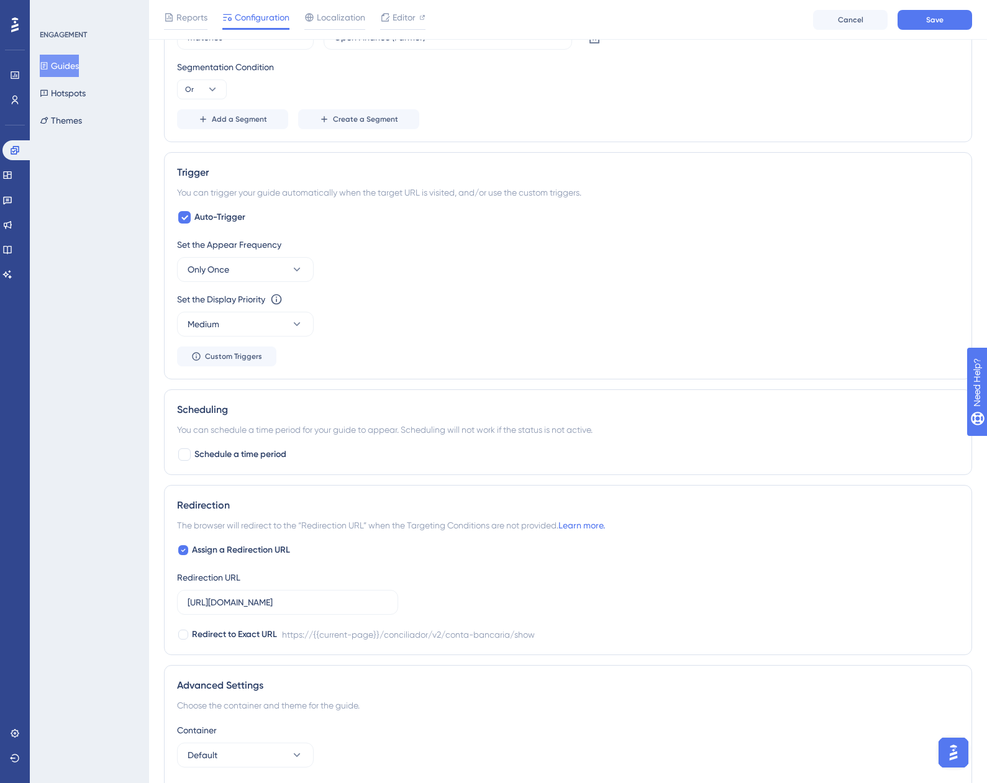
scroll to position [734, 0]
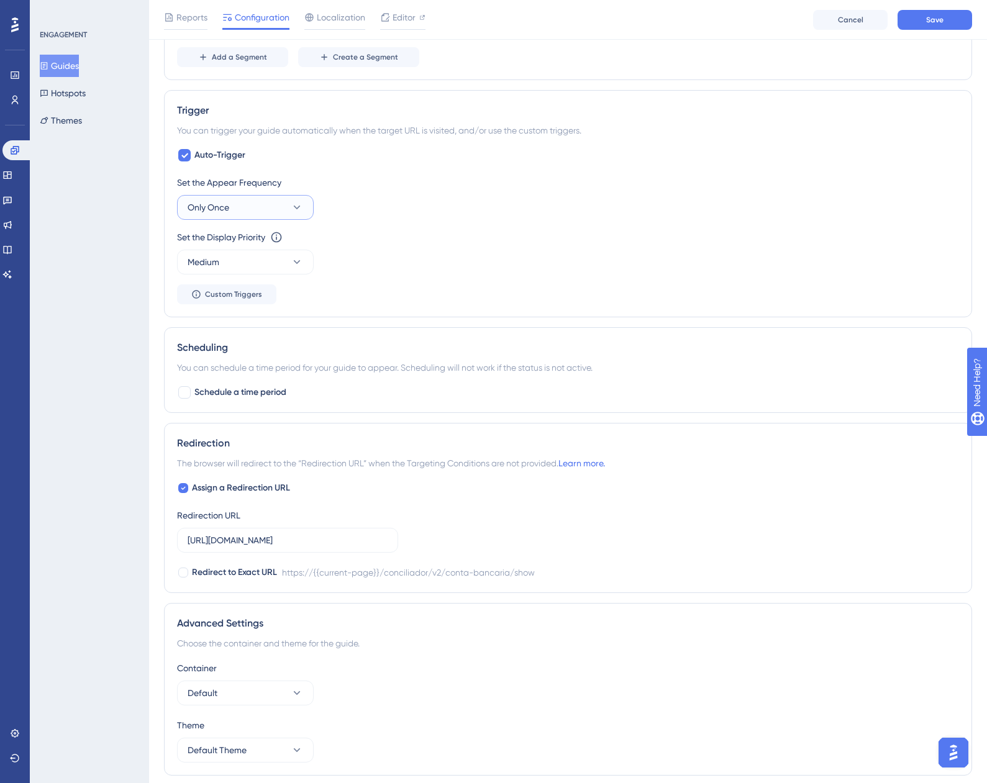
click at [275, 209] on button "Only Once" at bounding box center [245, 207] width 137 height 25
click at [253, 272] on span "Once in a Session" at bounding box center [229, 270] width 69 height 15
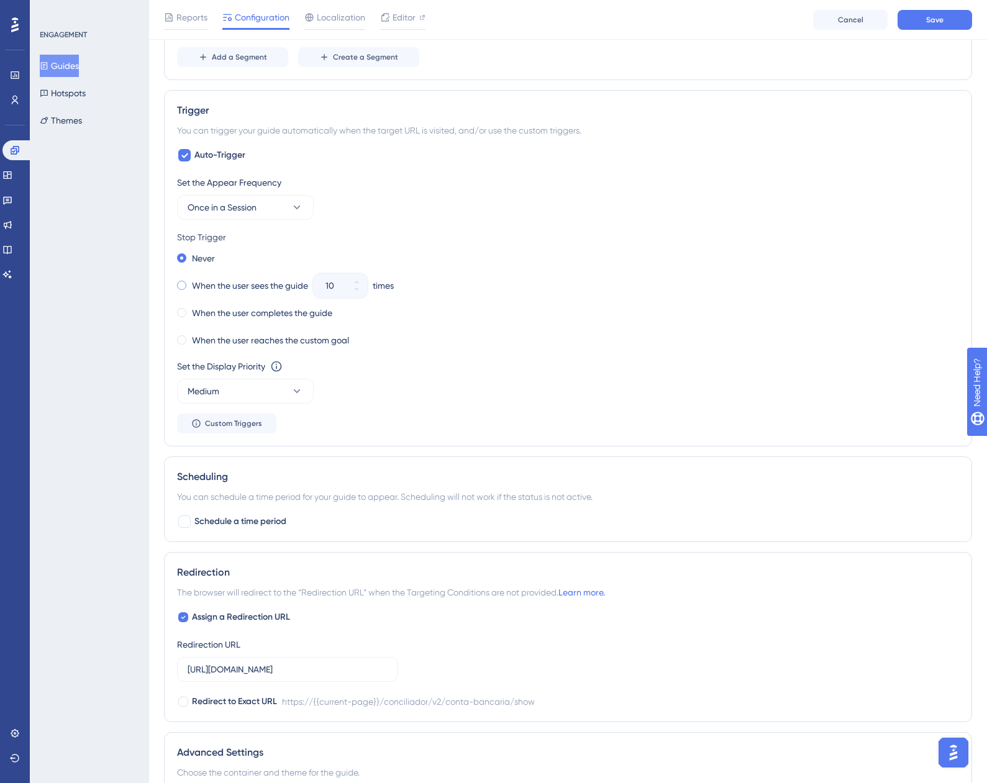
click at [239, 284] on label "When the user sees the guide" at bounding box center [250, 285] width 116 height 15
click at [340, 288] on input "10" at bounding box center [333, 285] width 17 height 15
click at [330, 285] on input "05" at bounding box center [333, 285] width 17 height 15
type input "5"
click at [514, 283] on div "When the user sees the guide 5 times" at bounding box center [568, 285] width 782 height 17
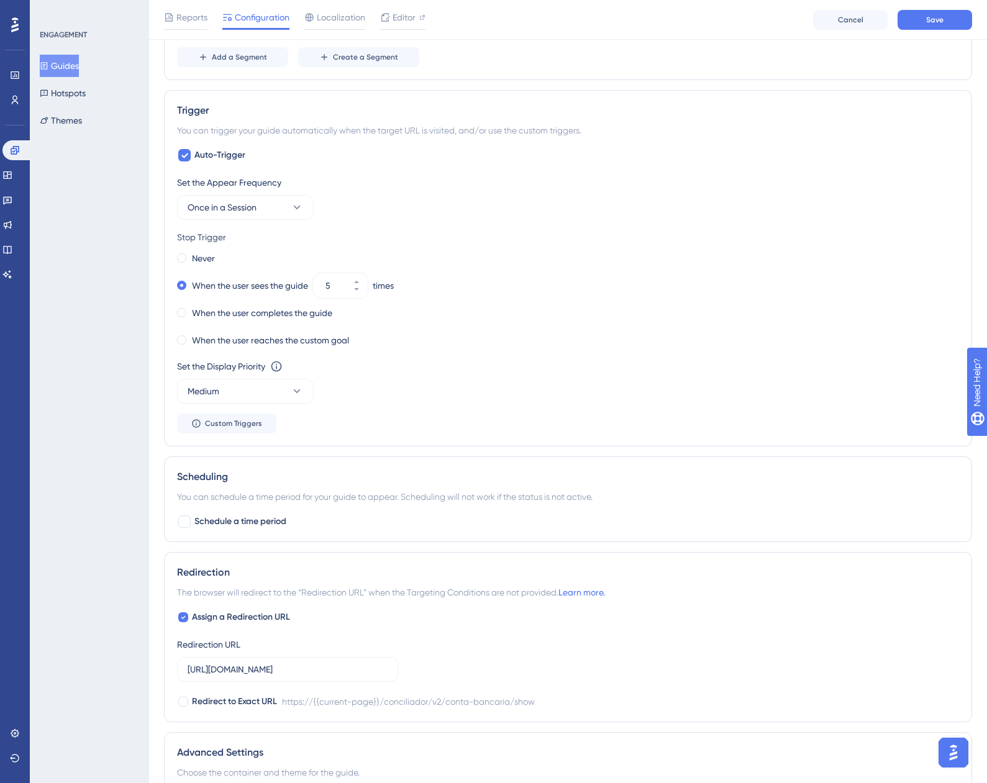
click at [945, 31] on div "Reports Configuration Localization Editor Cancel Save" at bounding box center [568, 20] width 838 height 40
click at [944, 29] on button "Save" at bounding box center [935, 20] width 75 height 20
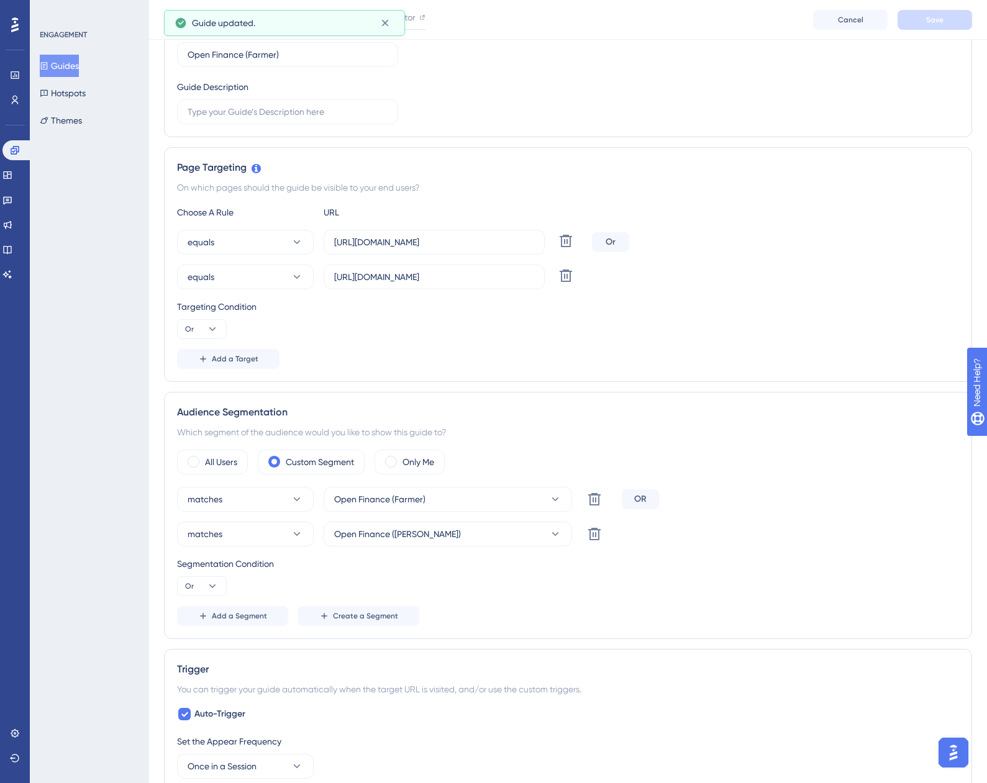
scroll to position [0, 0]
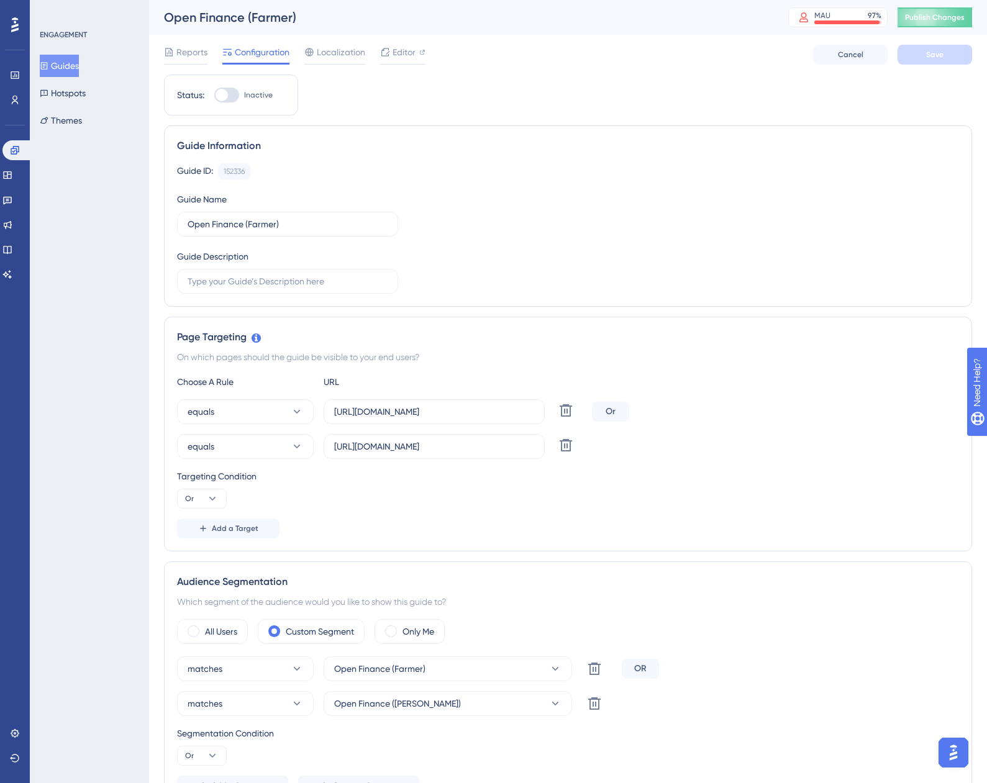
click at [48, 62] on icon at bounding box center [44, 65] width 9 height 9
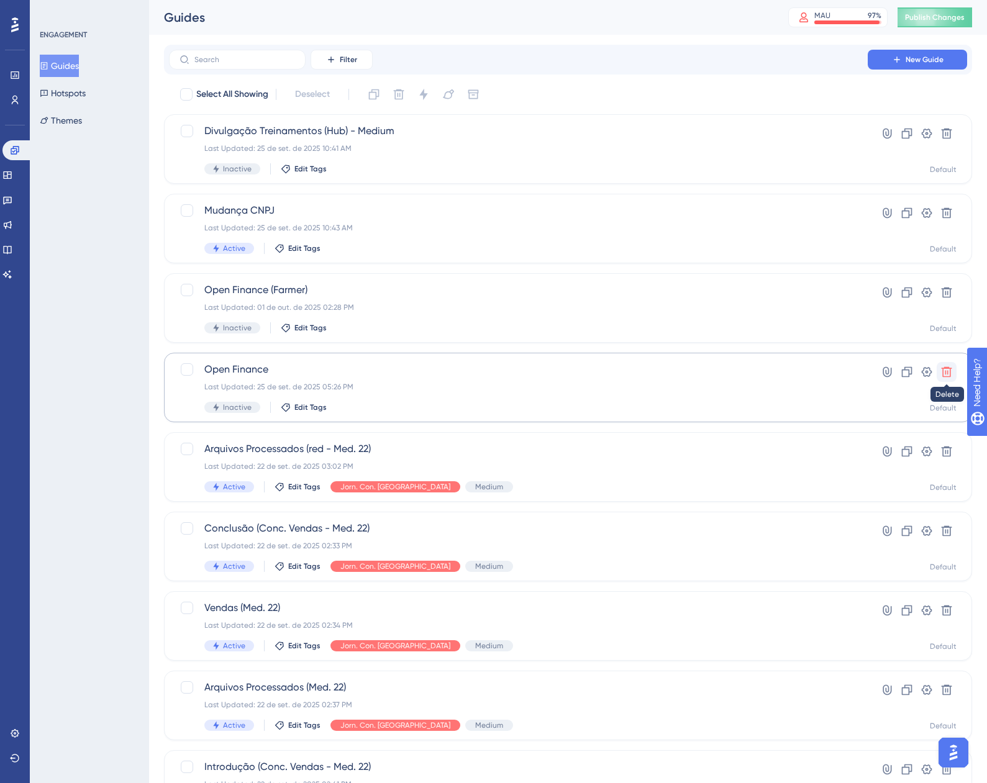
click at [947, 375] on icon at bounding box center [946, 372] width 12 height 12
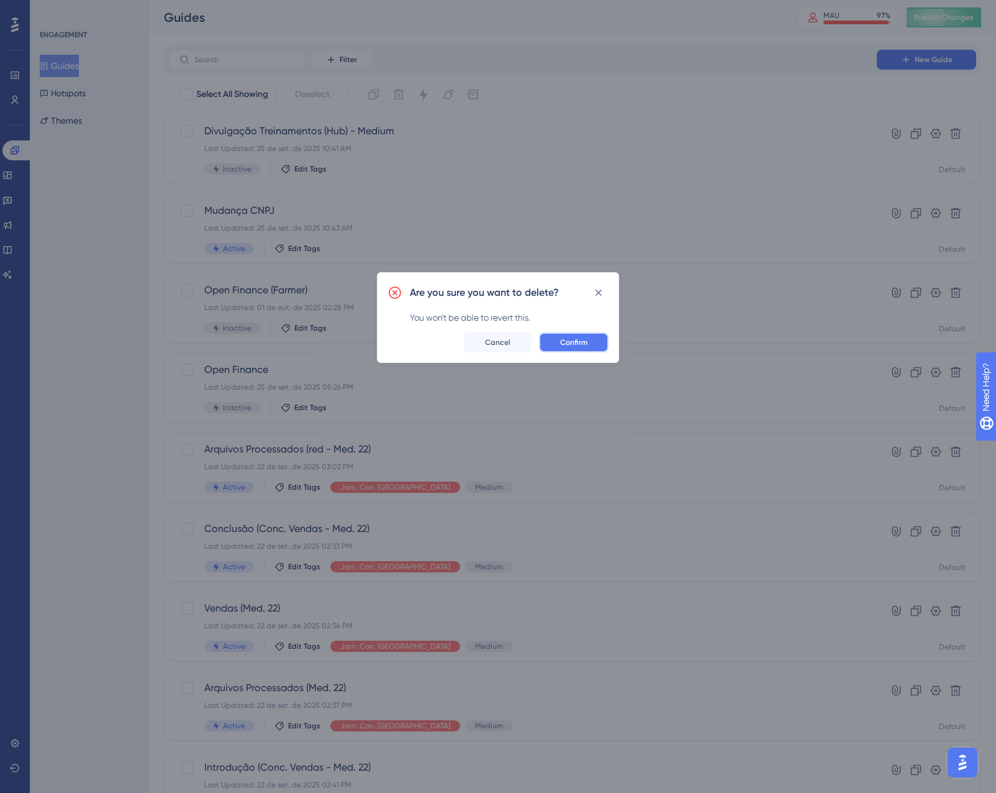
click at [553, 345] on button "Confirm" at bounding box center [574, 342] width 70 height 20
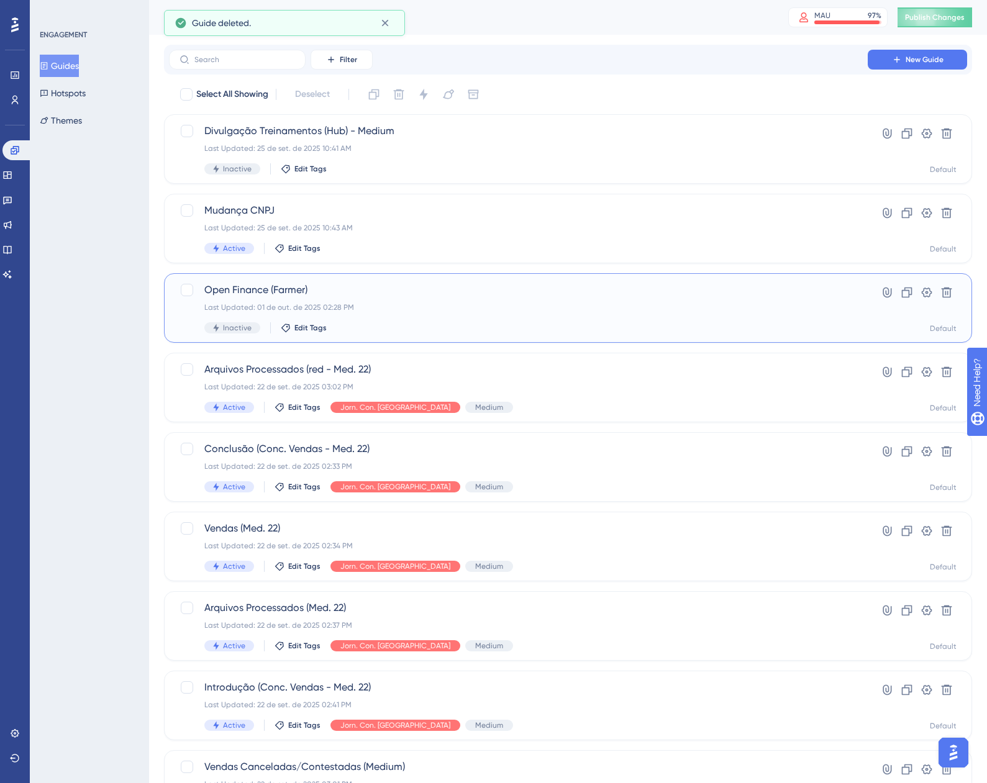
click at [371, 294] on span "Open Finance (Farmer)" at bounding box center [518, 290] width 628 height 15
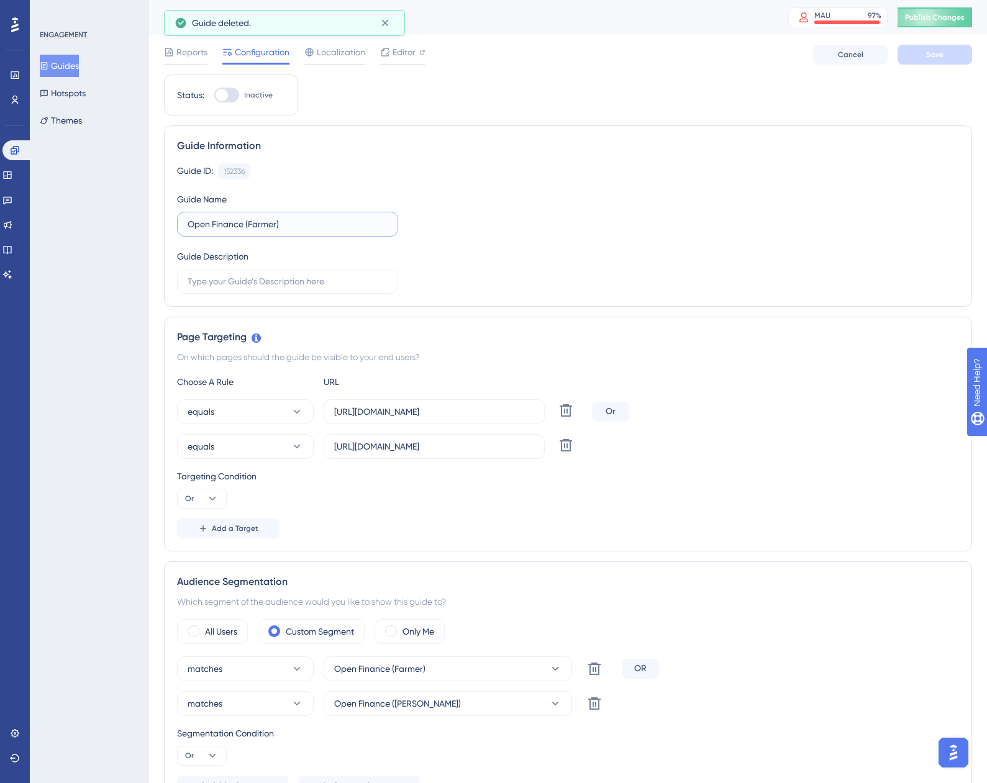
click at [270, 229] on input "Open Finance (Farmer)" at bounding box center [288, 224] width 200 height 14
type input "Open Finance"
click at [932, 60] on button "Save" at bounding box center [935, 55] width 75 height 20
click at [10, 99] on link at bounding box center [15, 100] width 10 height 20
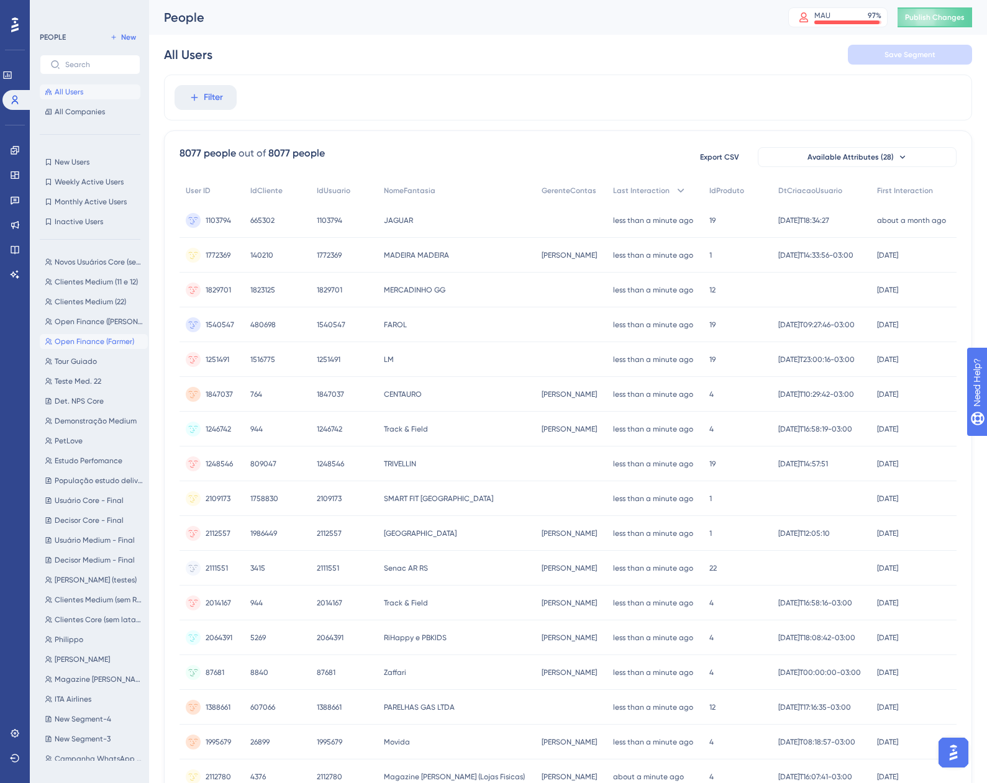
click at [96, 339] on span "Open Finance (Farmer)" at bounding box center [95, 342] width 80 height 10
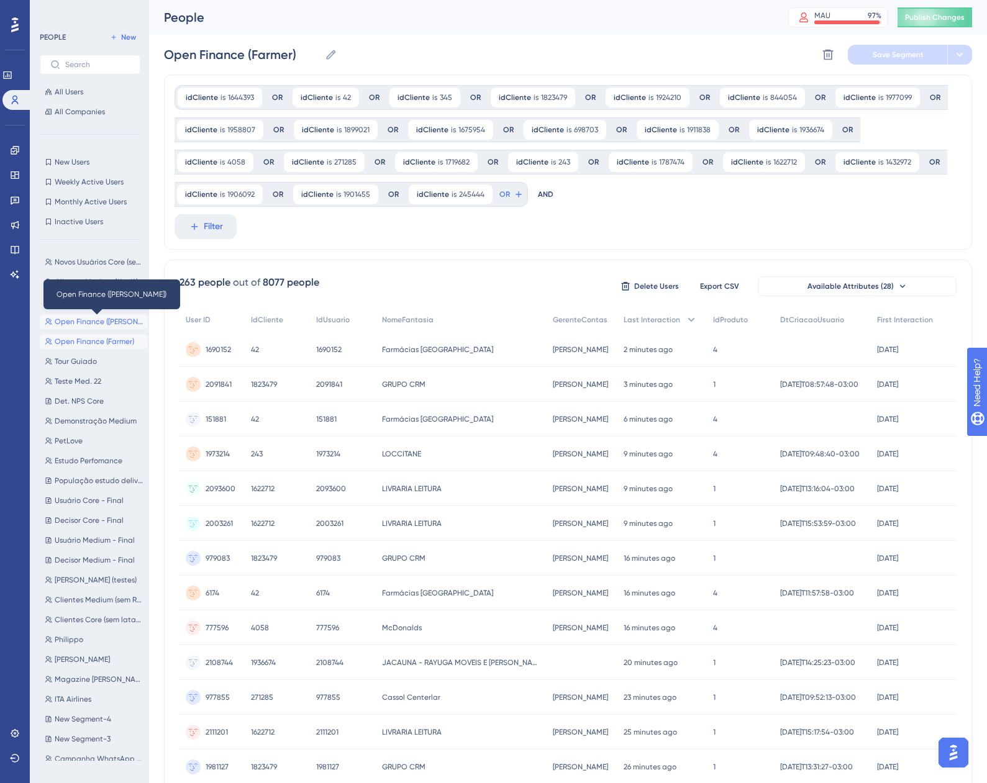
click at [104, 322] on span "Open Finance (Sem Farmer)" at bounding box center [99, 322] width 88 height 10
type input "Open Finance (Sem Farmer)"
